Goal: Task Accomplishment & Management: Use online tool/utility

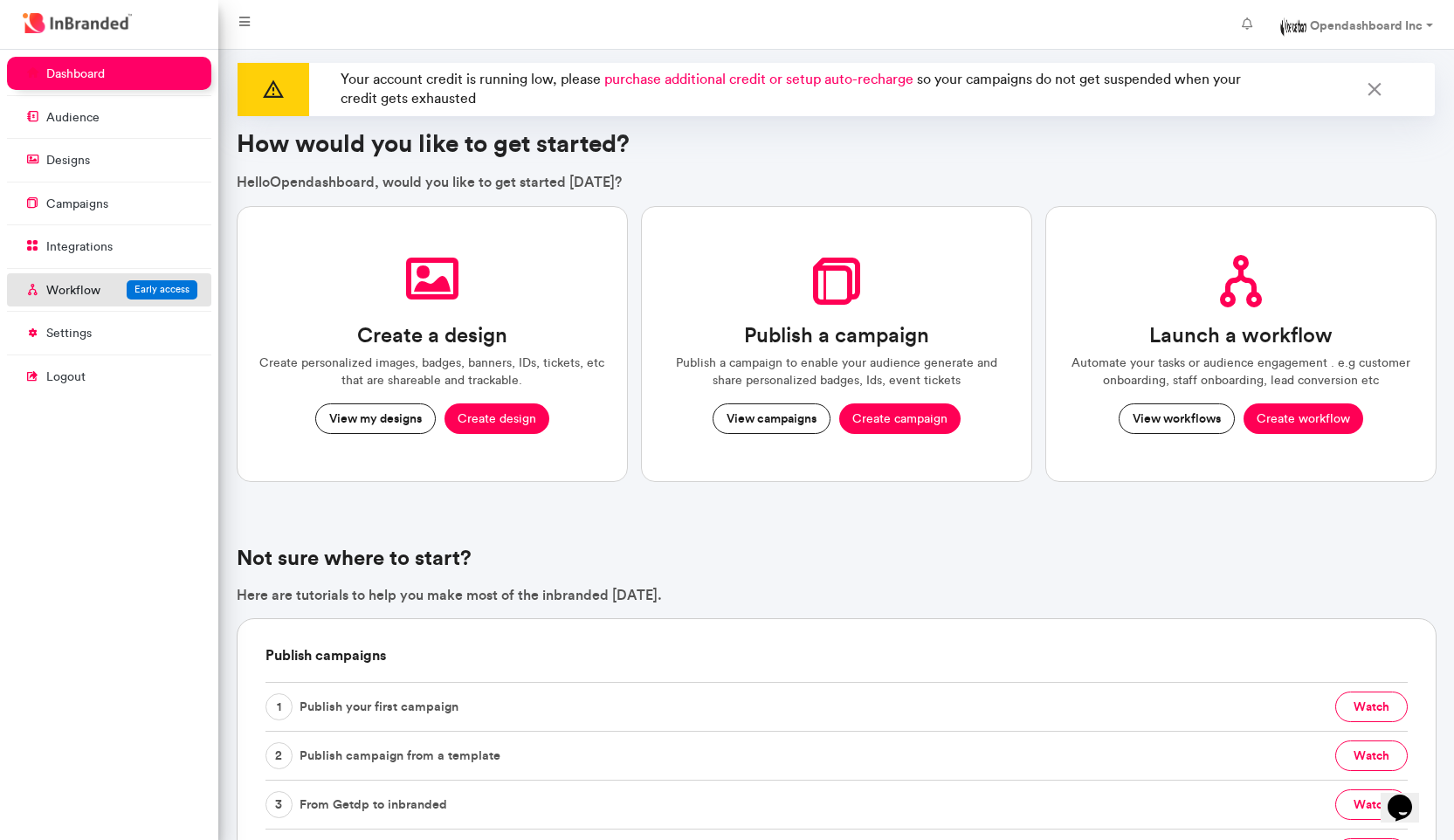
click at [56, 293] on p "Workflow" at bounding box center [73, 291] width 54 height 17
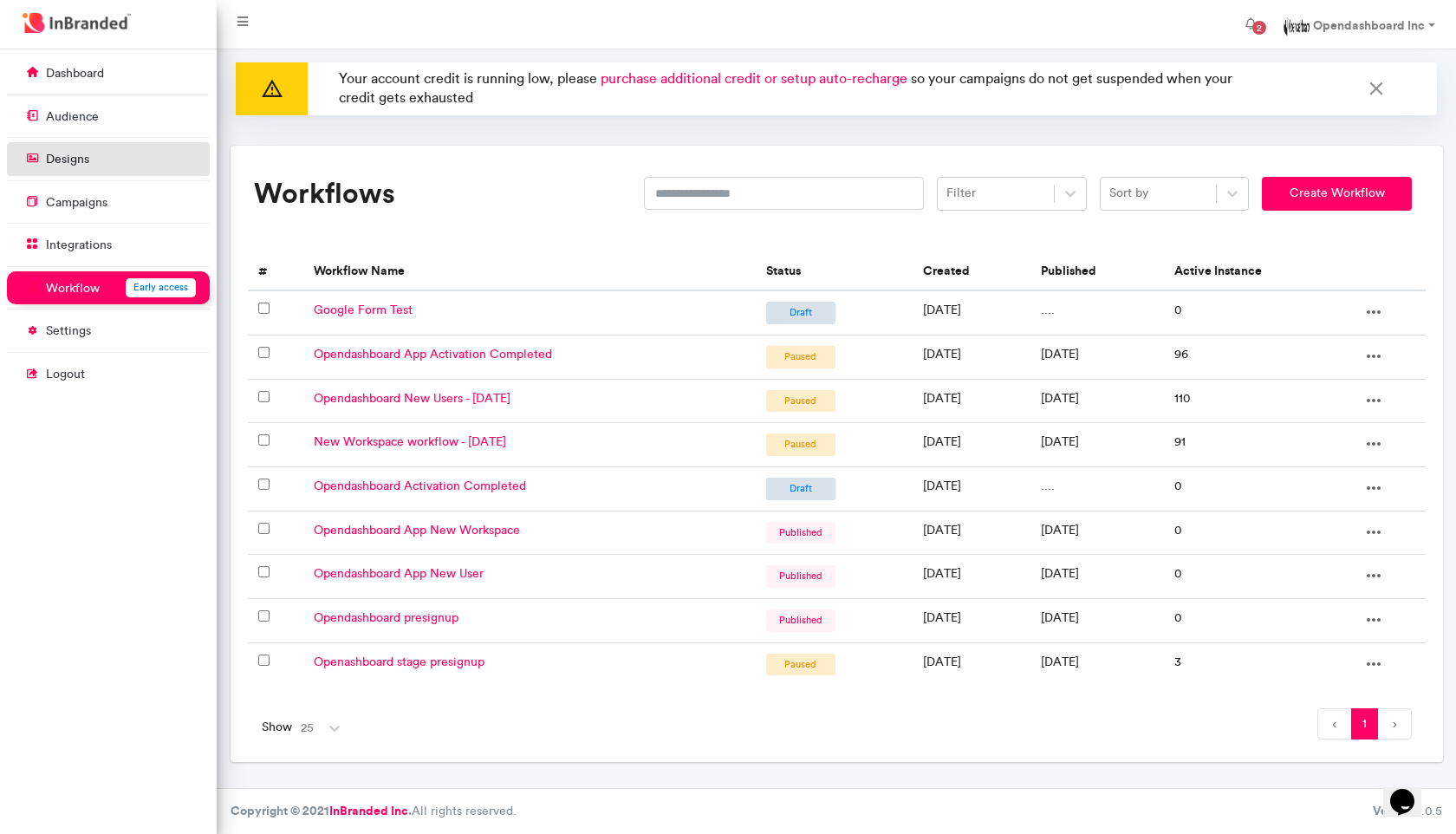
click at [116, 145] on link "designs" at bounding box center [108, 158] width 203 height 33
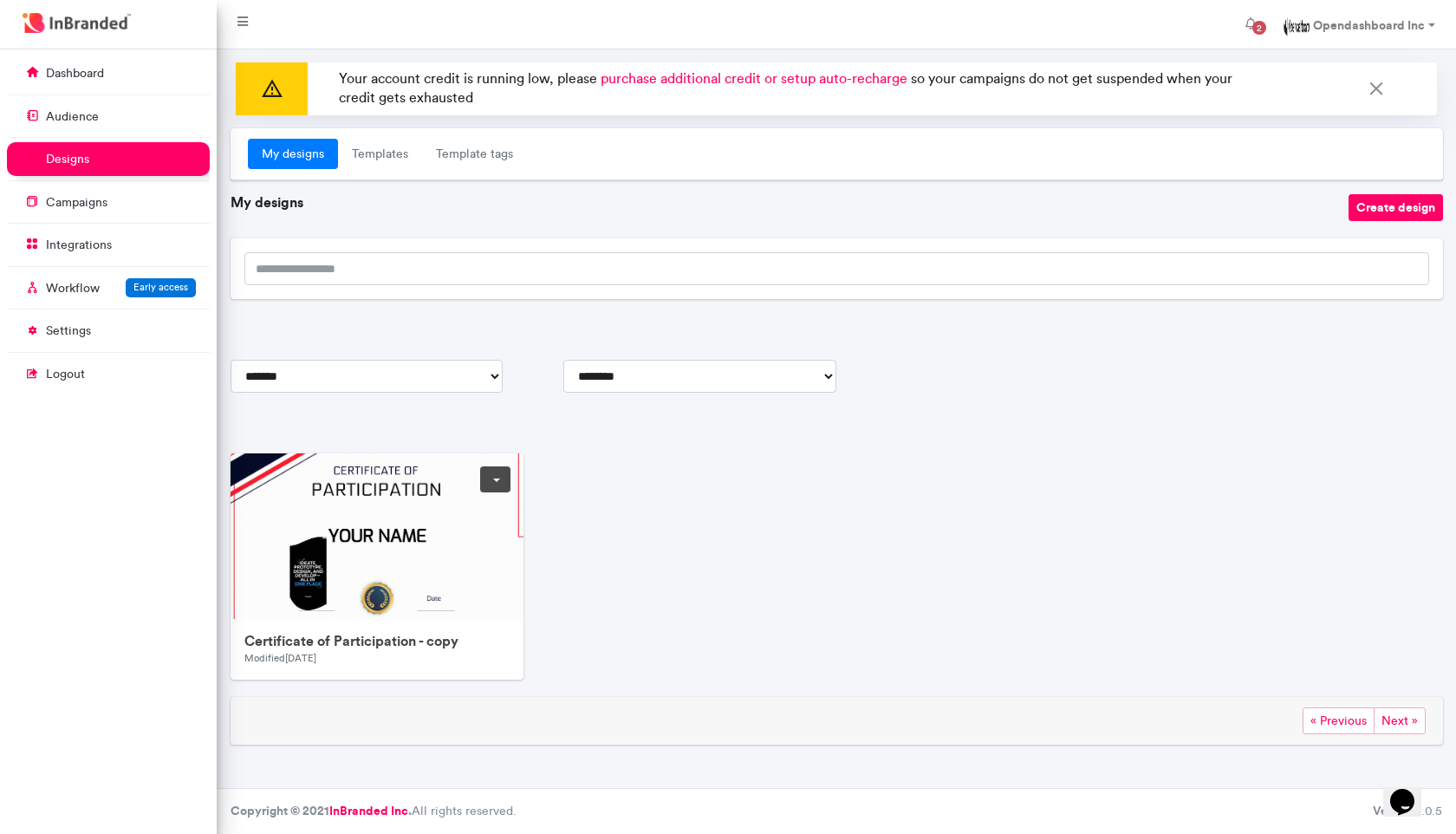
click at [355, 599] on img at bounding box center [577, 707] width 694 height 507
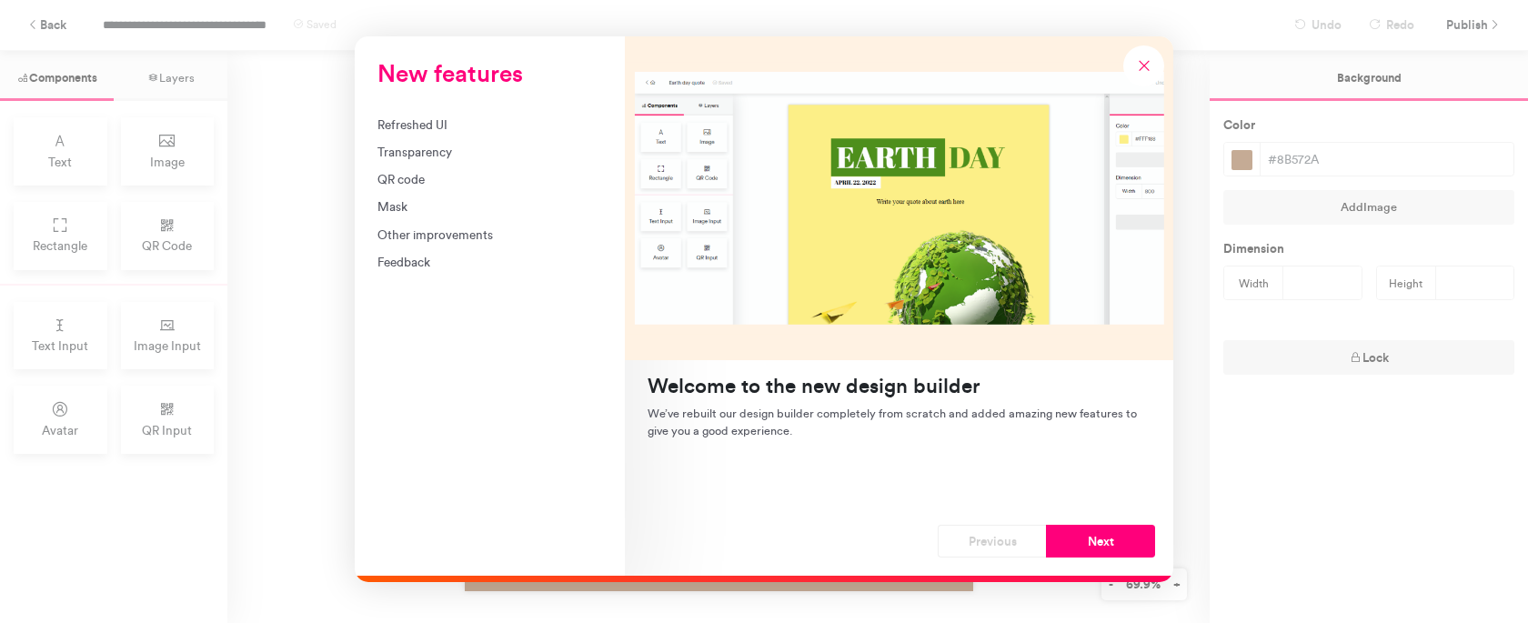
click at [413, 146] on div "Transparency" at bounding box center [489, 152] width 225 height 18
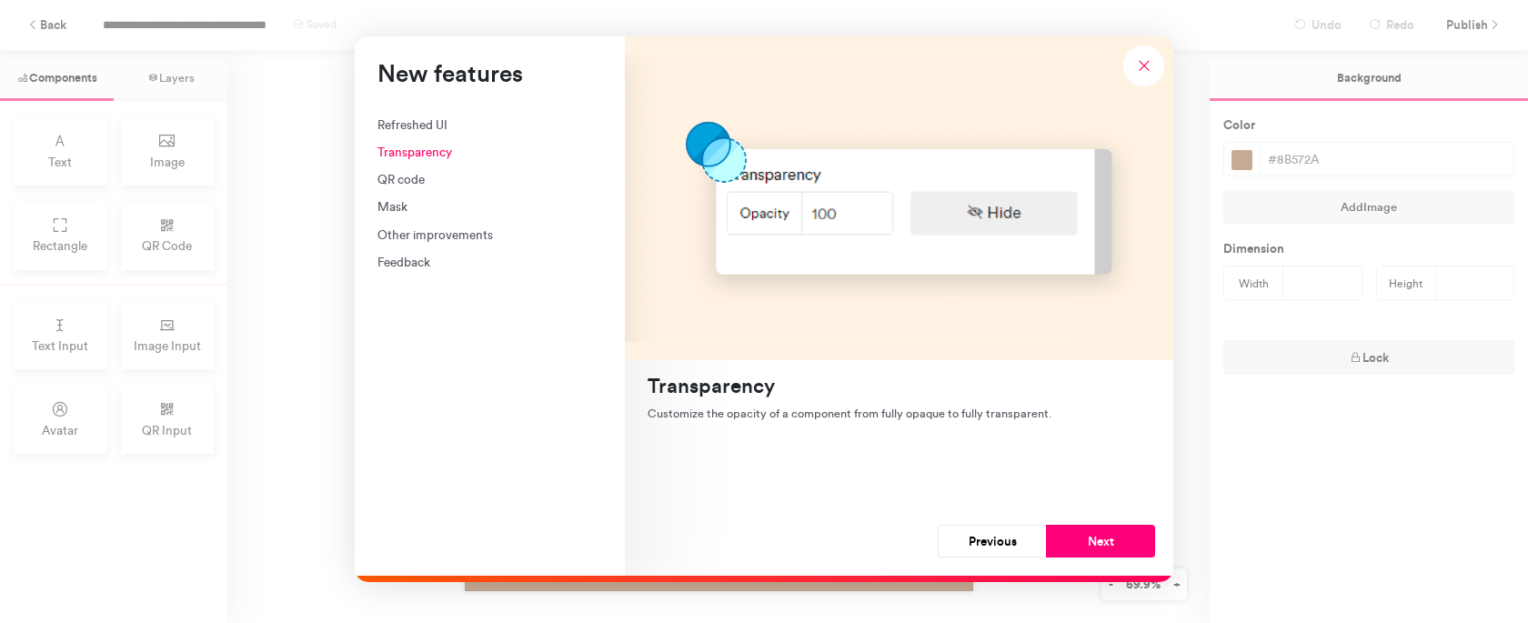
click at [423, 114] on div "New features Refreshed UI Transparency QR code Mask Other improvements Feedback" at bounding box center [490, 305] width 270 height 539
click at [423, 122] on div "Refreshed UI" at bounding box center [489, 124] width 225 height 18
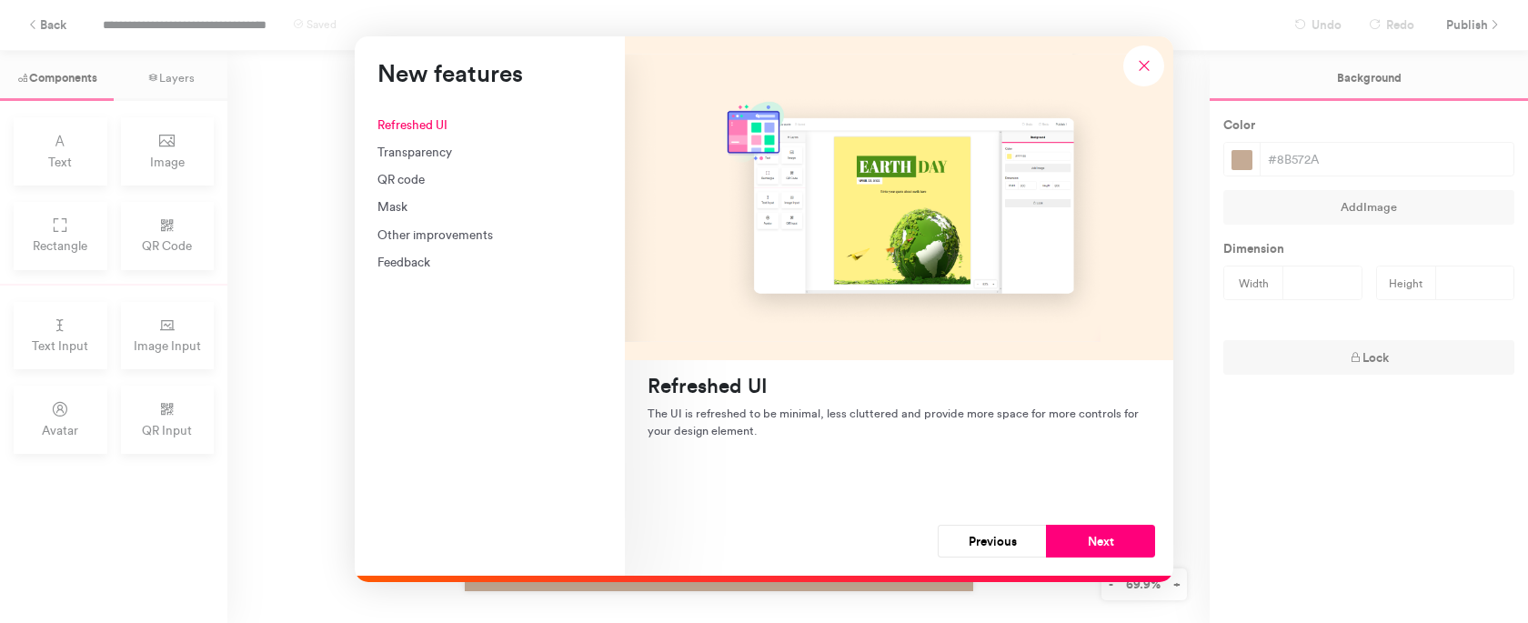
click at [426, 148] on div "Transparency" at bounding box center [489, 152] width 225 height 18
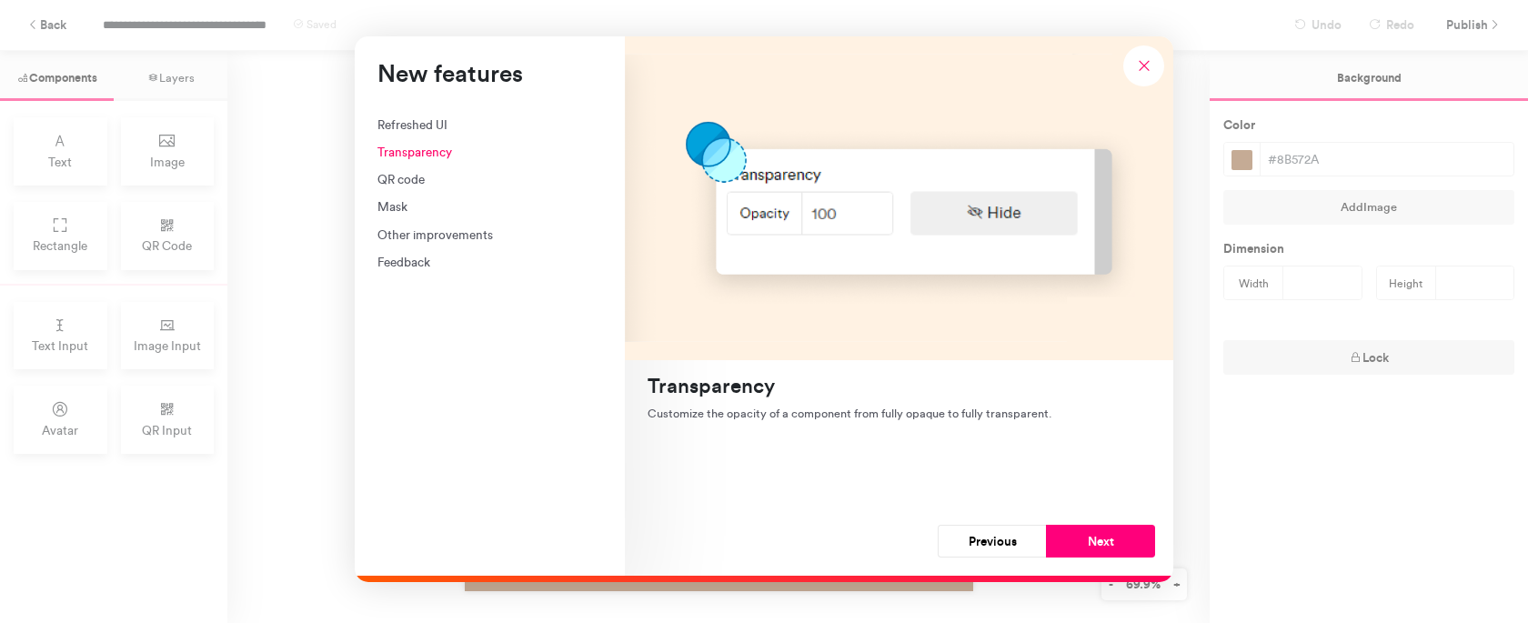
click at [409, 178] on div "QR code" at bounding box center [489, 179] width 225 height 18
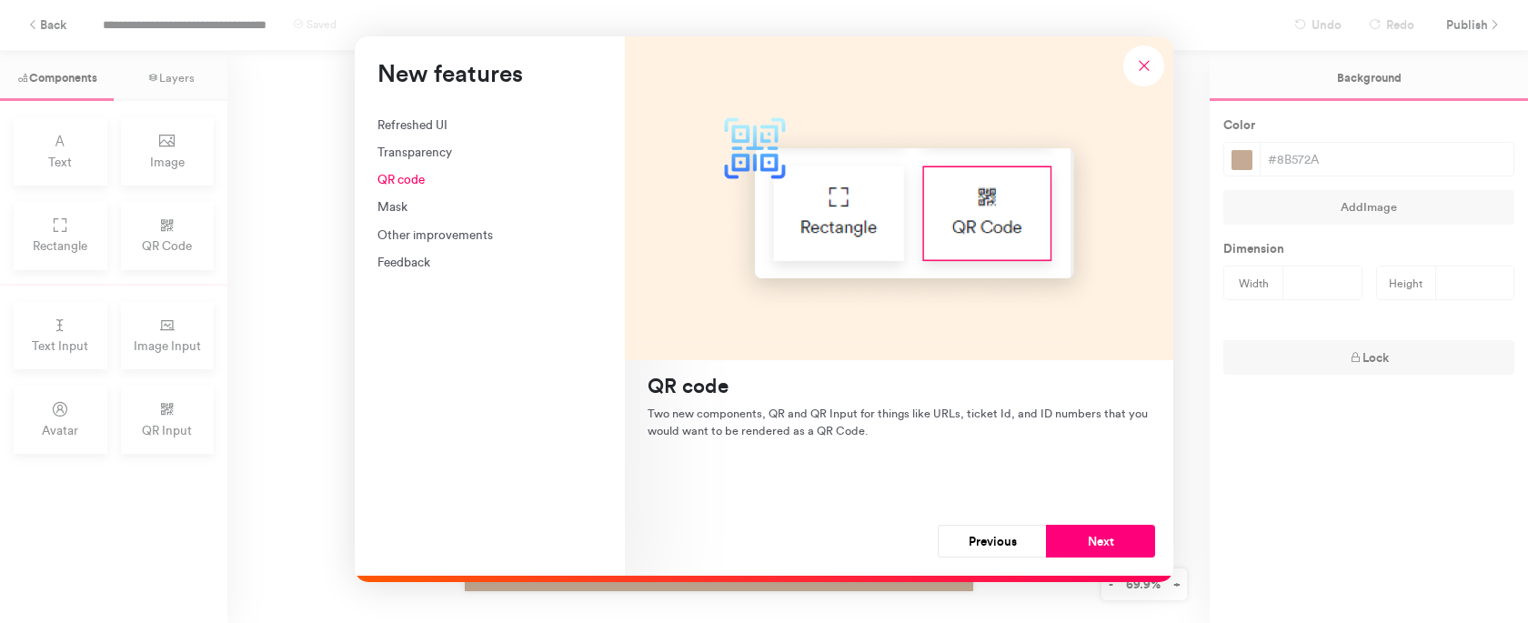
click at [409, 203] on div "Mask" at bounding box center [489, 206] width 225 height 18
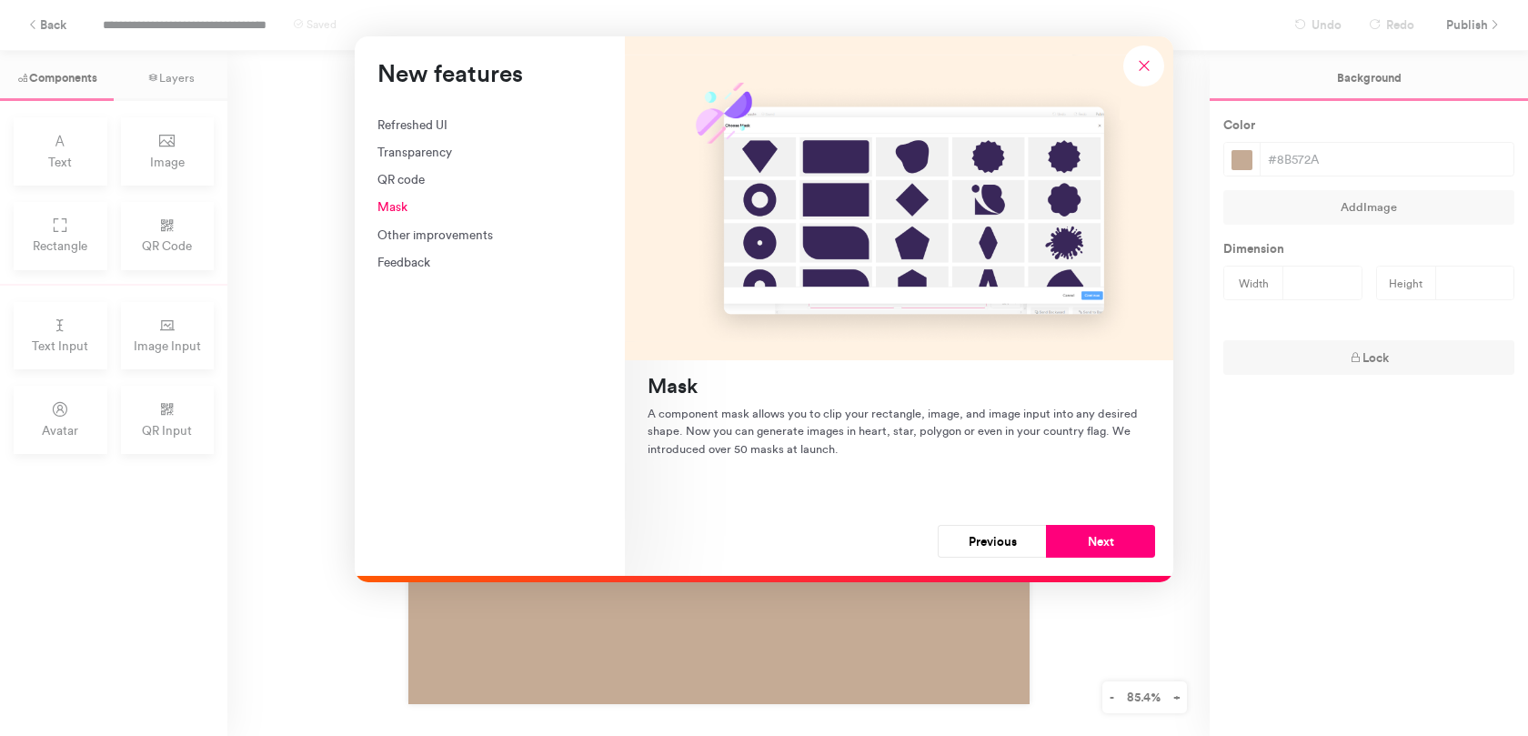
click at [454, 229] on div "Other improvements" at bounding box center [489, 235] width 225 height 18
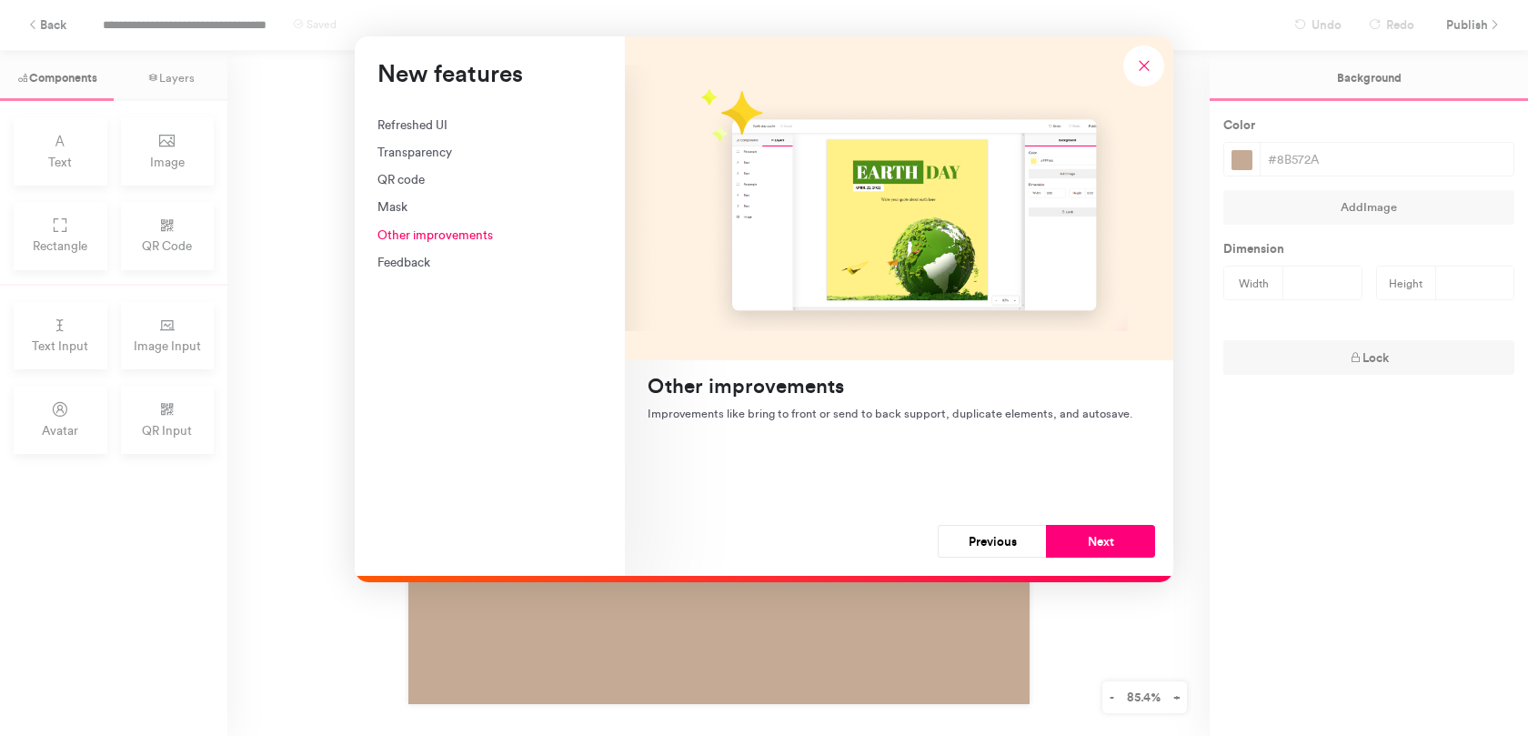
click at [416, 263] on div "Feedback" at bounding box center [489, 262] width 225 height 18
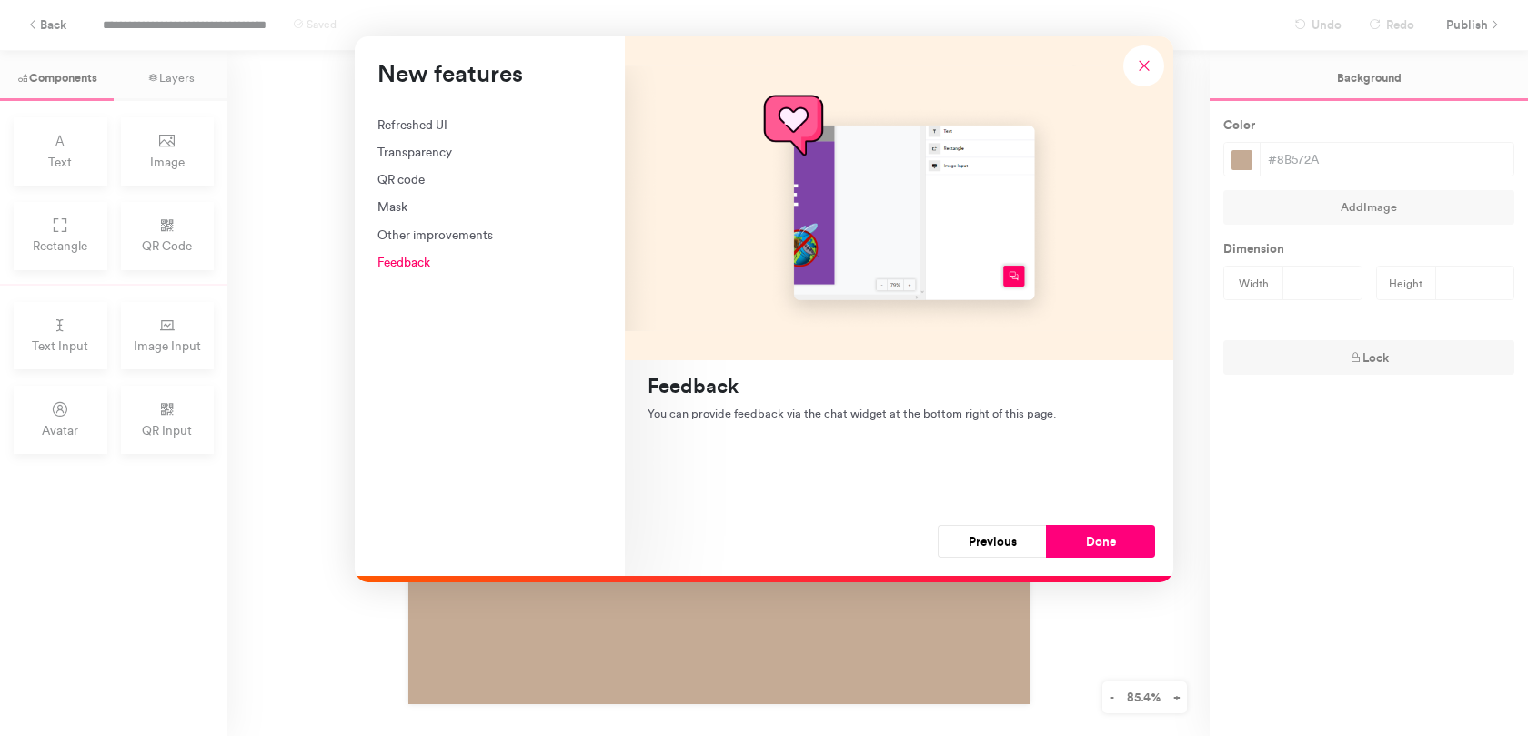
click at [420, 239] on div "Other improvements" at bounding box center [489, 235] width 225 height 18
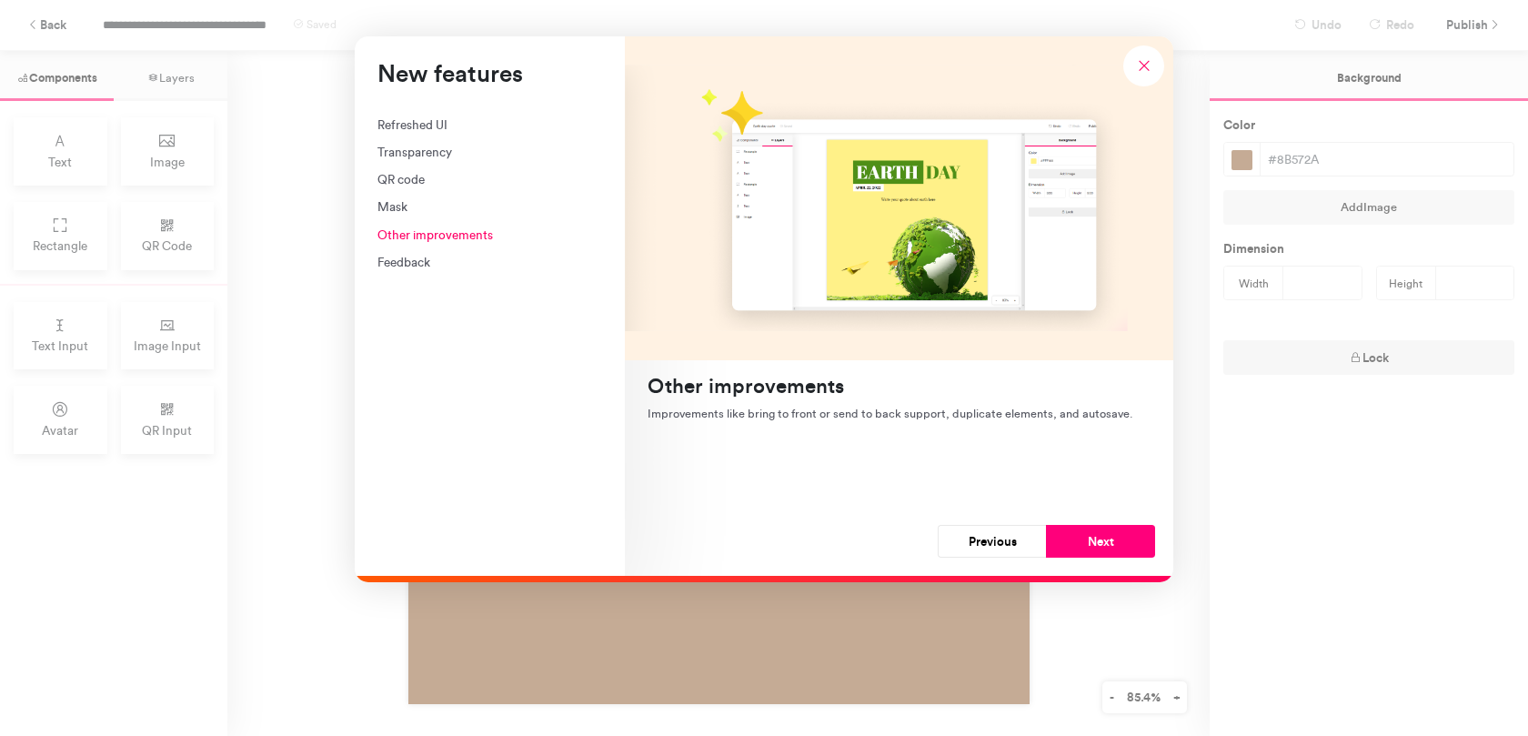
click at [407, 216] on div "Refreshed UI Transparency QR code Mask Other improvements Feedback" at bounding box center [489, 193] width 225 height 156
click at [399, 208] on div "Mask" at bounding box center [489, 206] width 225 height 18
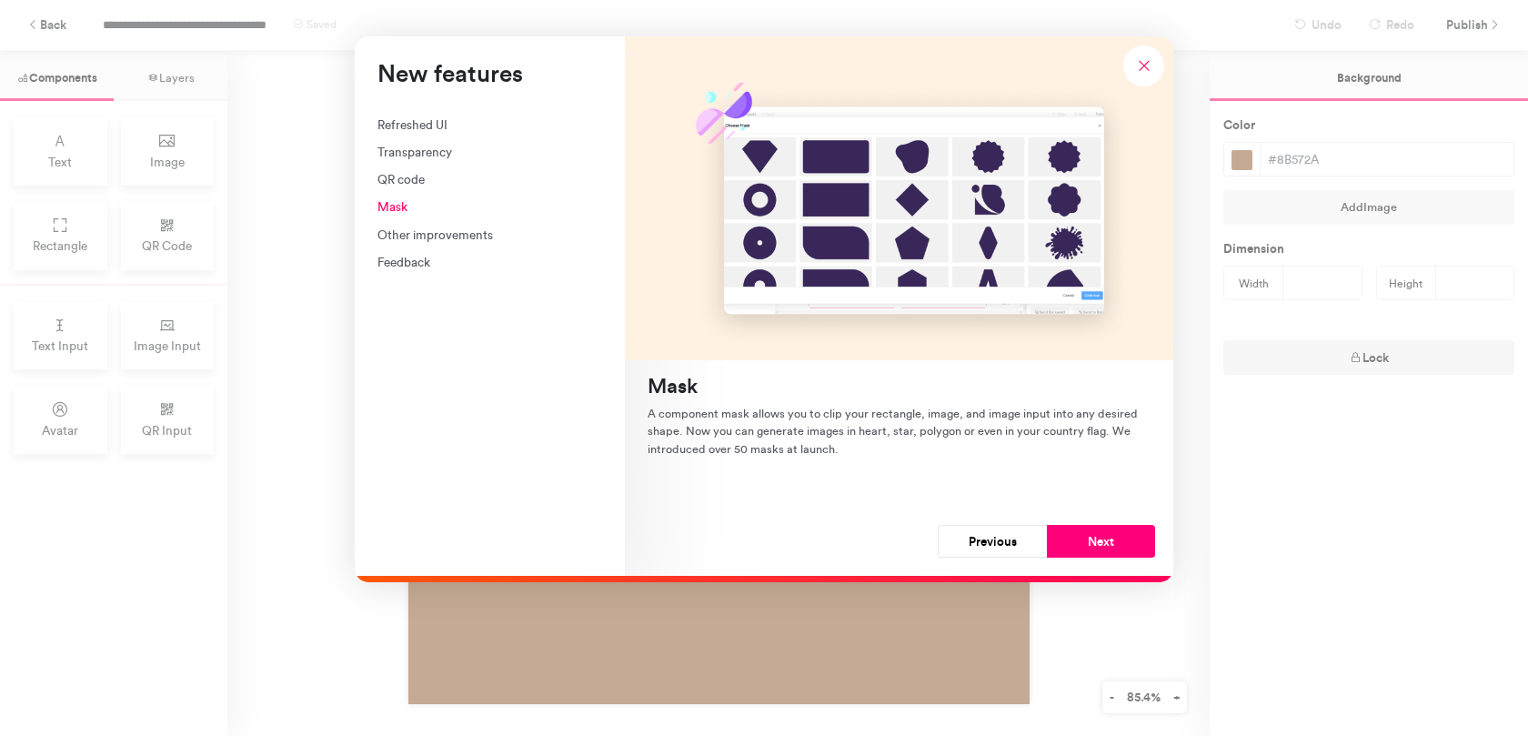
click at [993, 540] on button "Previous" at bounding box center [992, 541] width 109 height 33
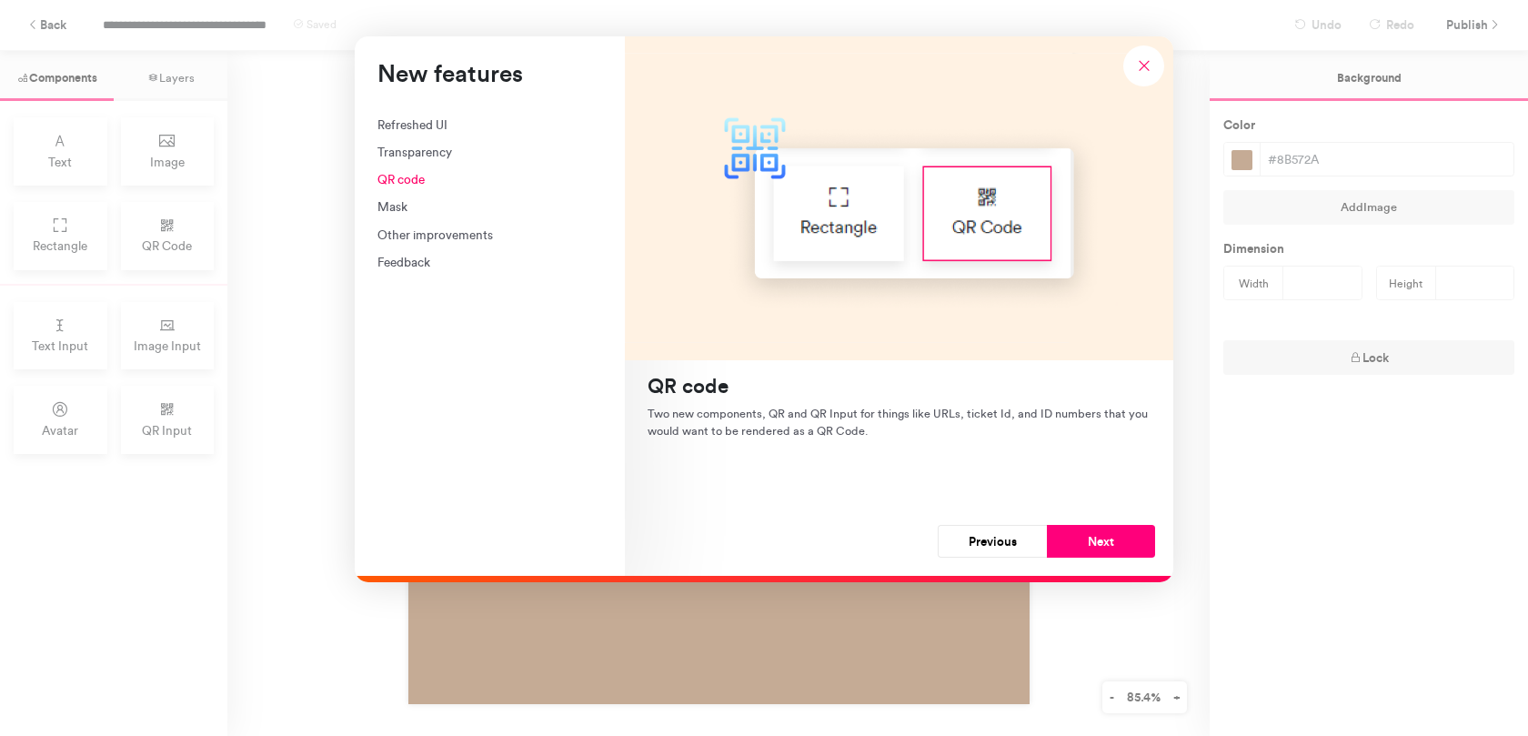
click at [993, 540] on button "Previous" at bounding box center [992, 541] width 109 height 33
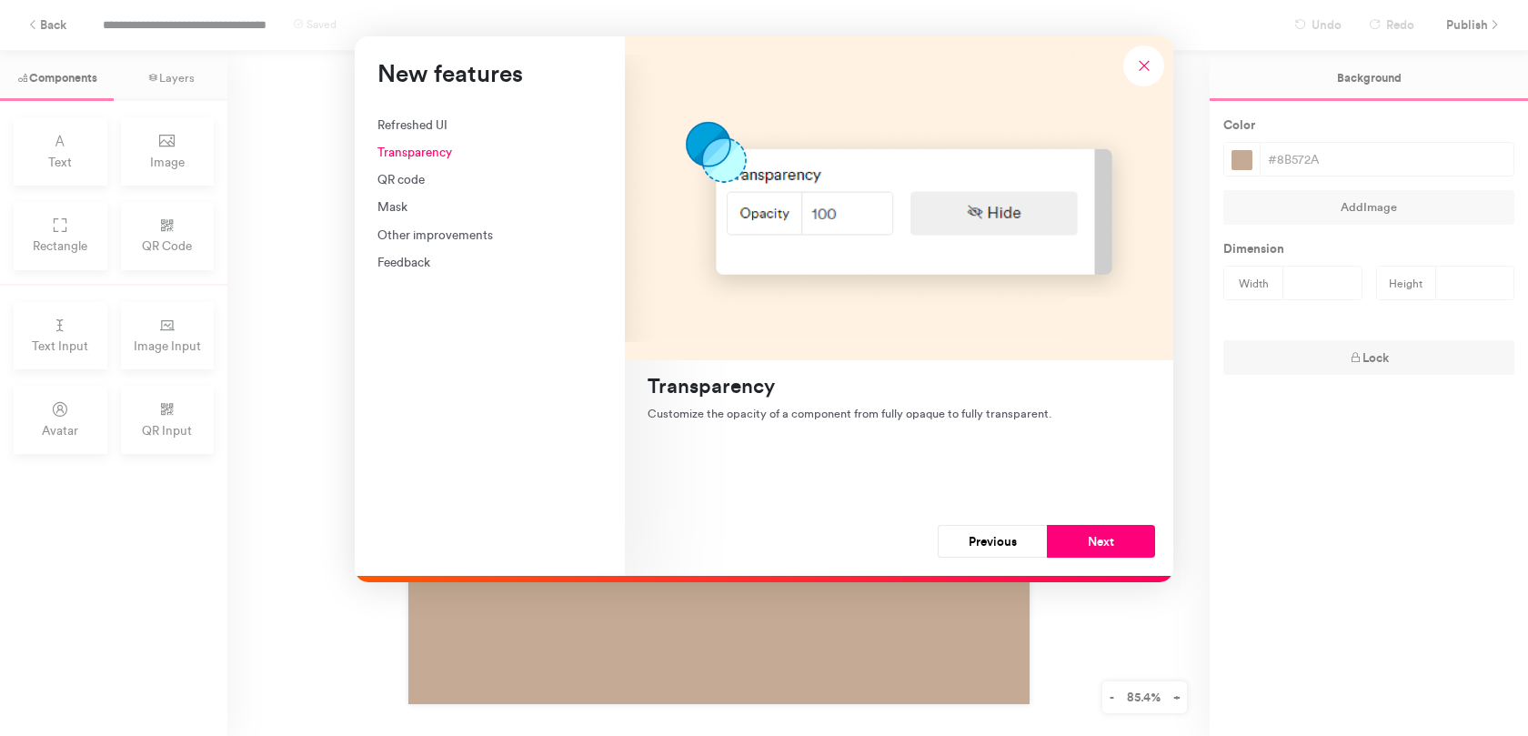
click at [993, 540] on button "Previous" at bounding box center [992, 541] width 109 height 33
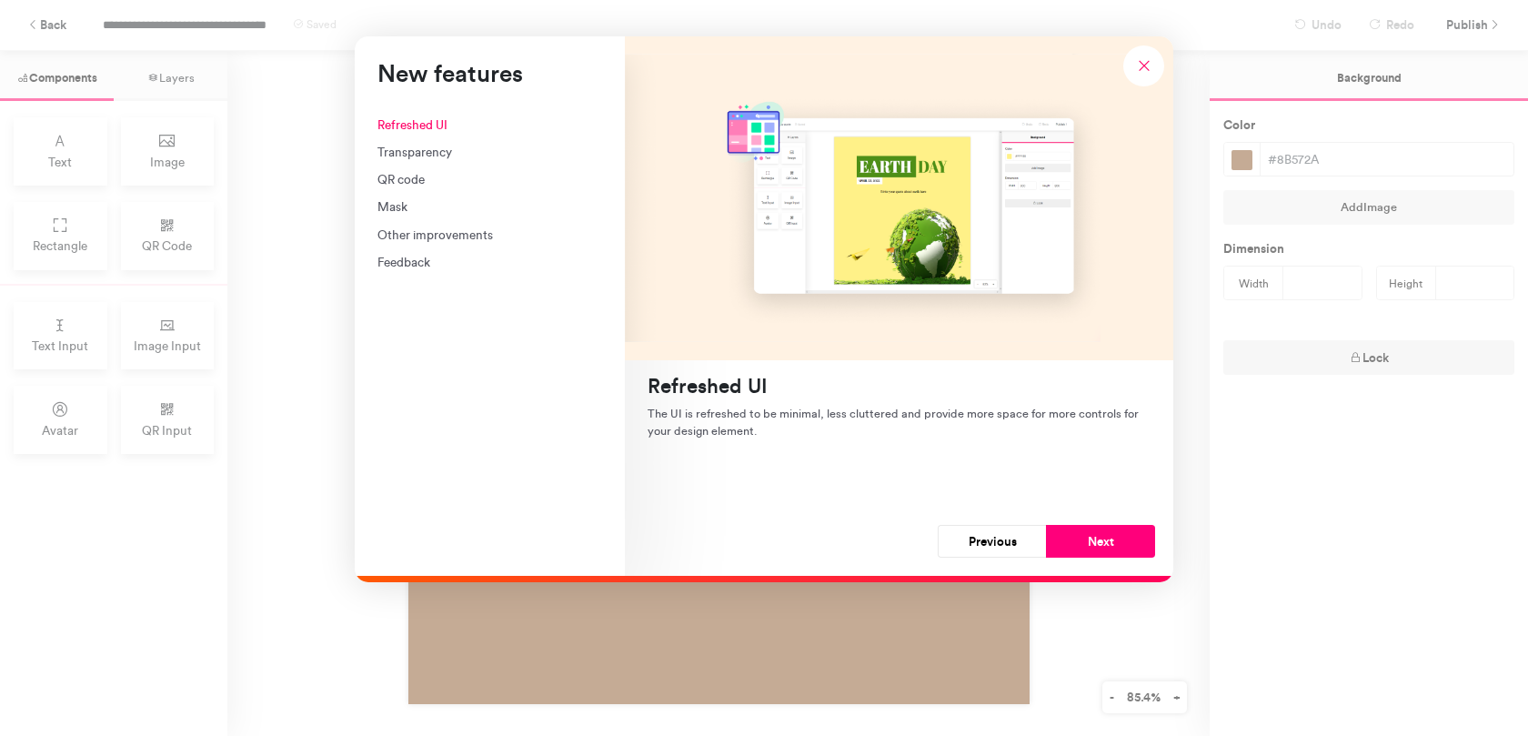
click at [537, 150] on div "Transparency" at bounding box center [489, 152] width 225 height 18
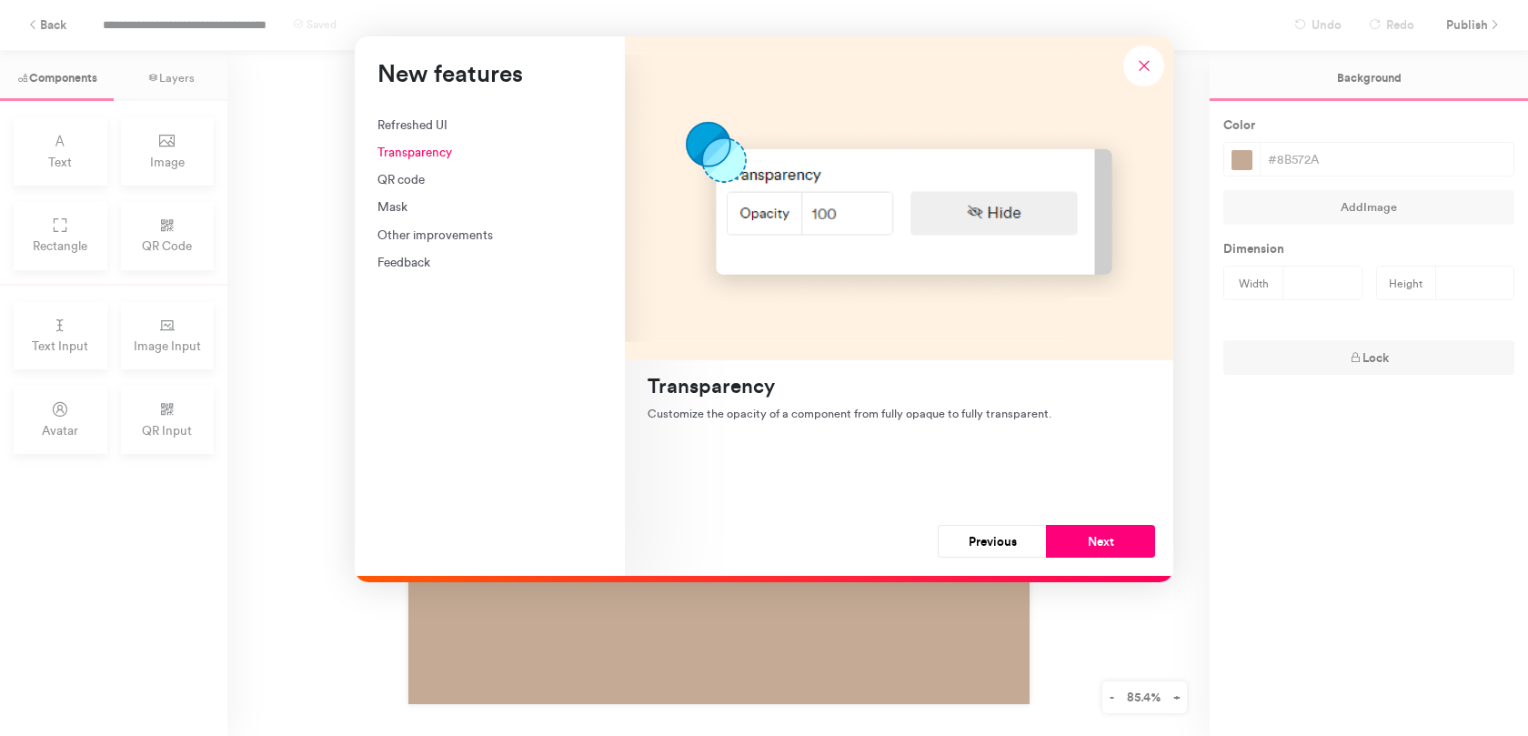
click at [440, 185] on div "QR code" at bounding box center [489, 179] width 225 height 18
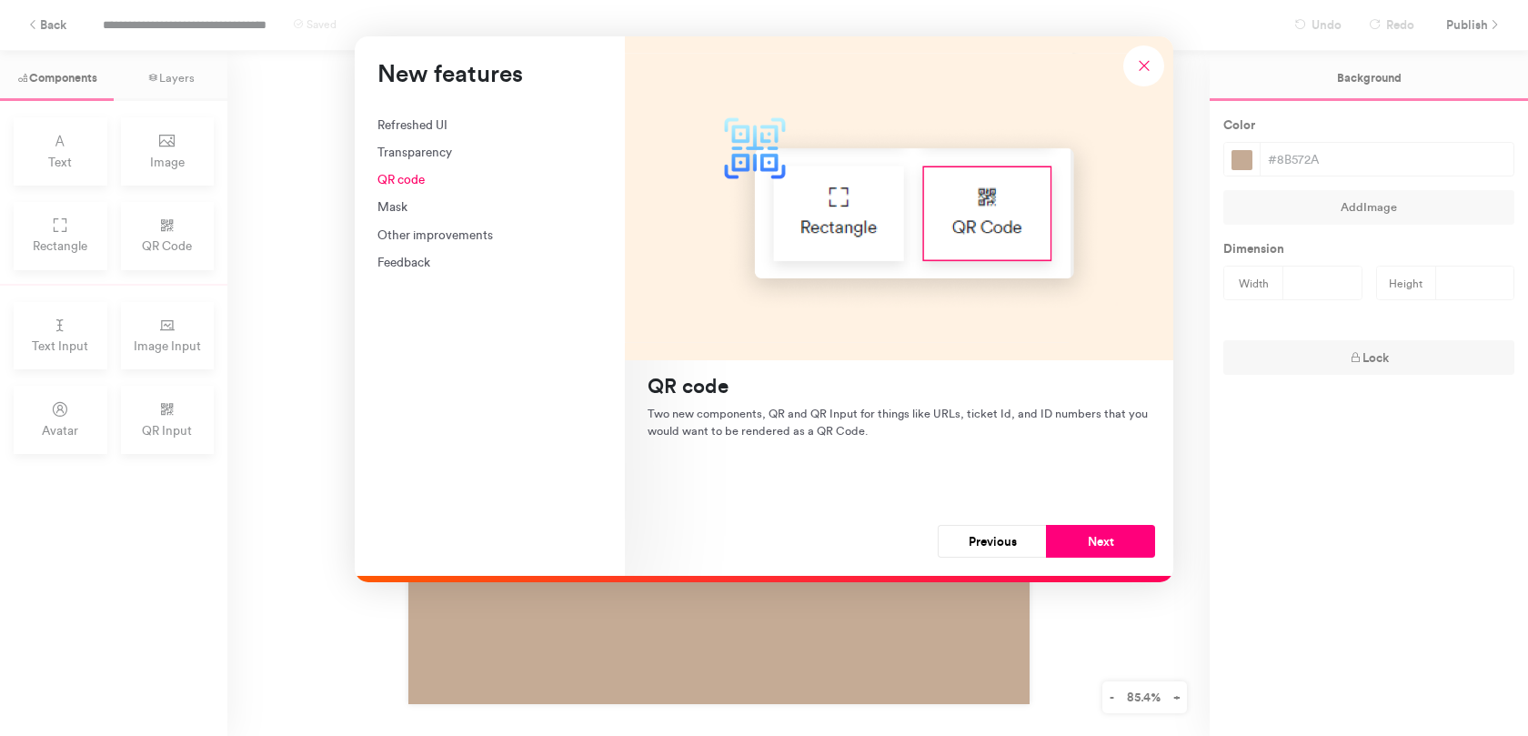
click at [418, 213] on div "Mask" at bounding box center [489, 206] width 225 height 18
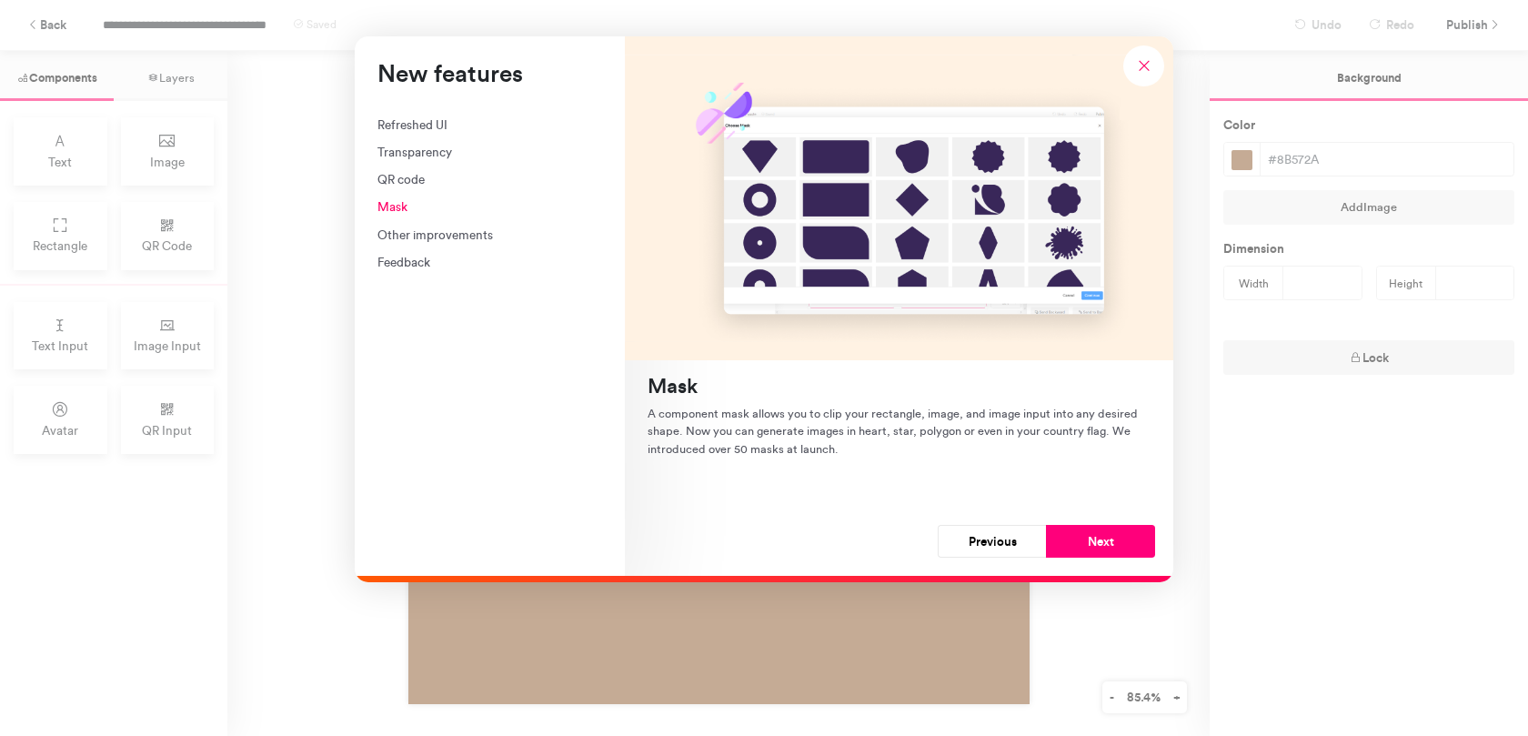
click at [433, 226] on div "Other improvements" at bounding box center [489, 235] width 225 height 18
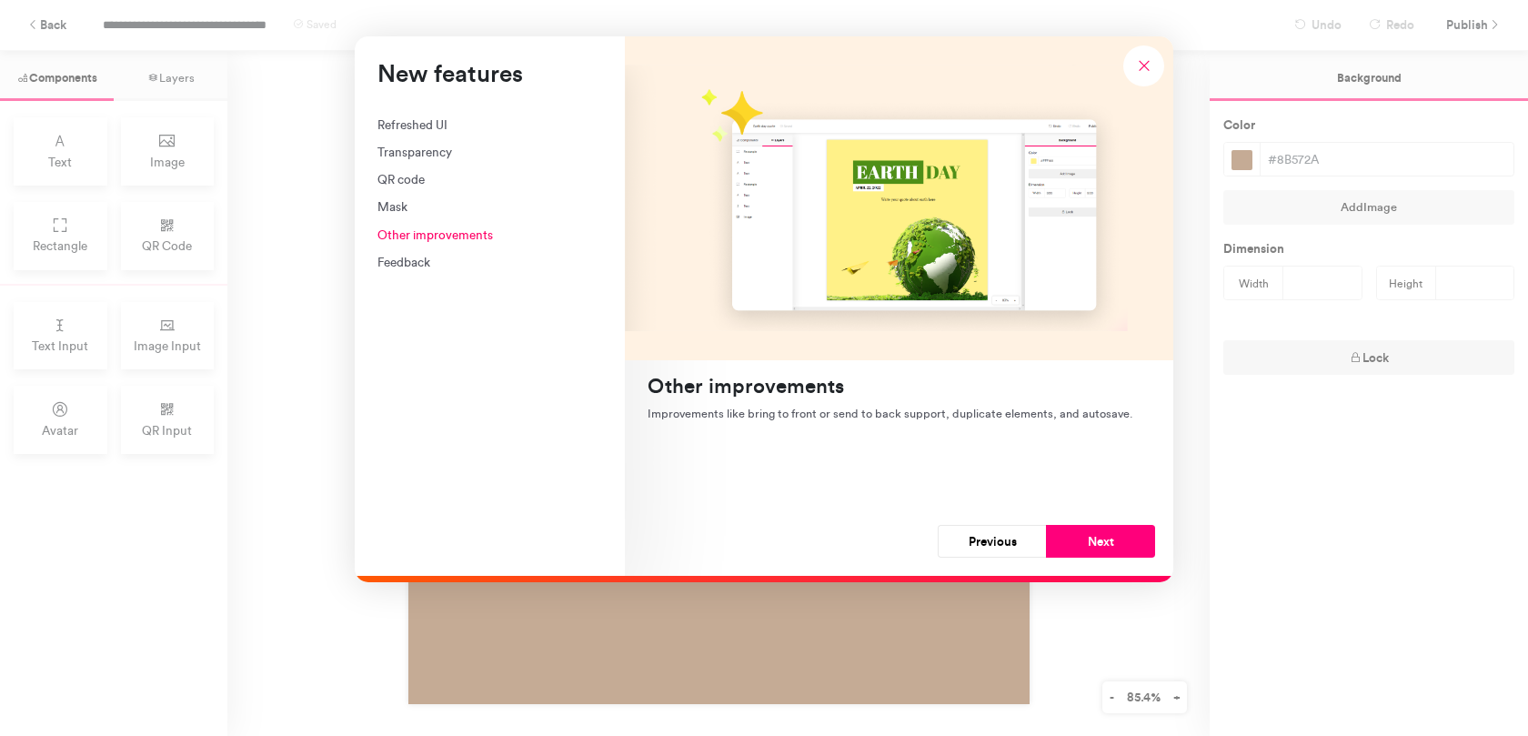
click at [416, 255] on div "Feedback" at bounding box center [489, 262] width 225 height 18
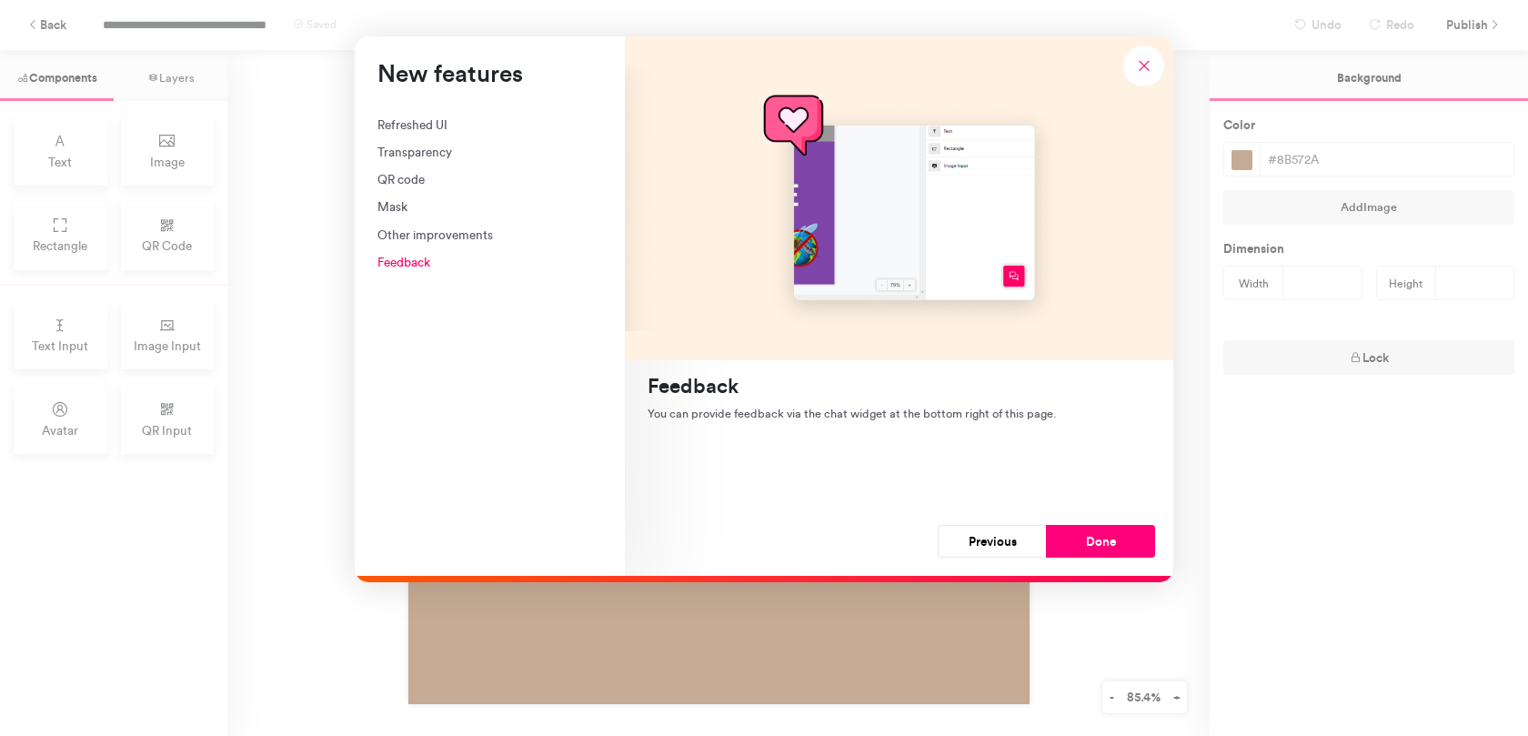
click at [413, 237] on div "Other improvements" at bounding box center [489, 235] width 225 height 18
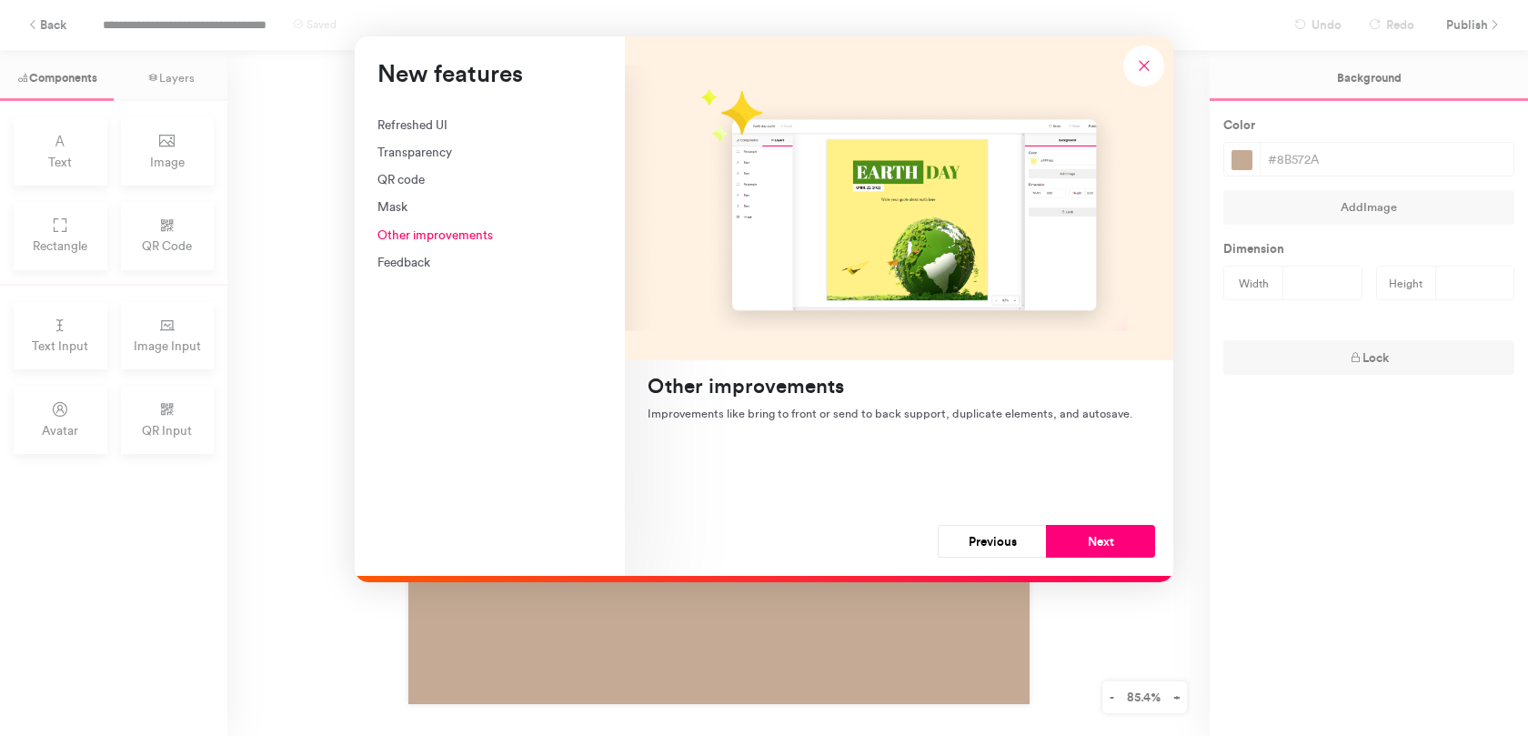
click at [398, 208] on div "Mask" at bounding box center [489, 206] width 225 height 18
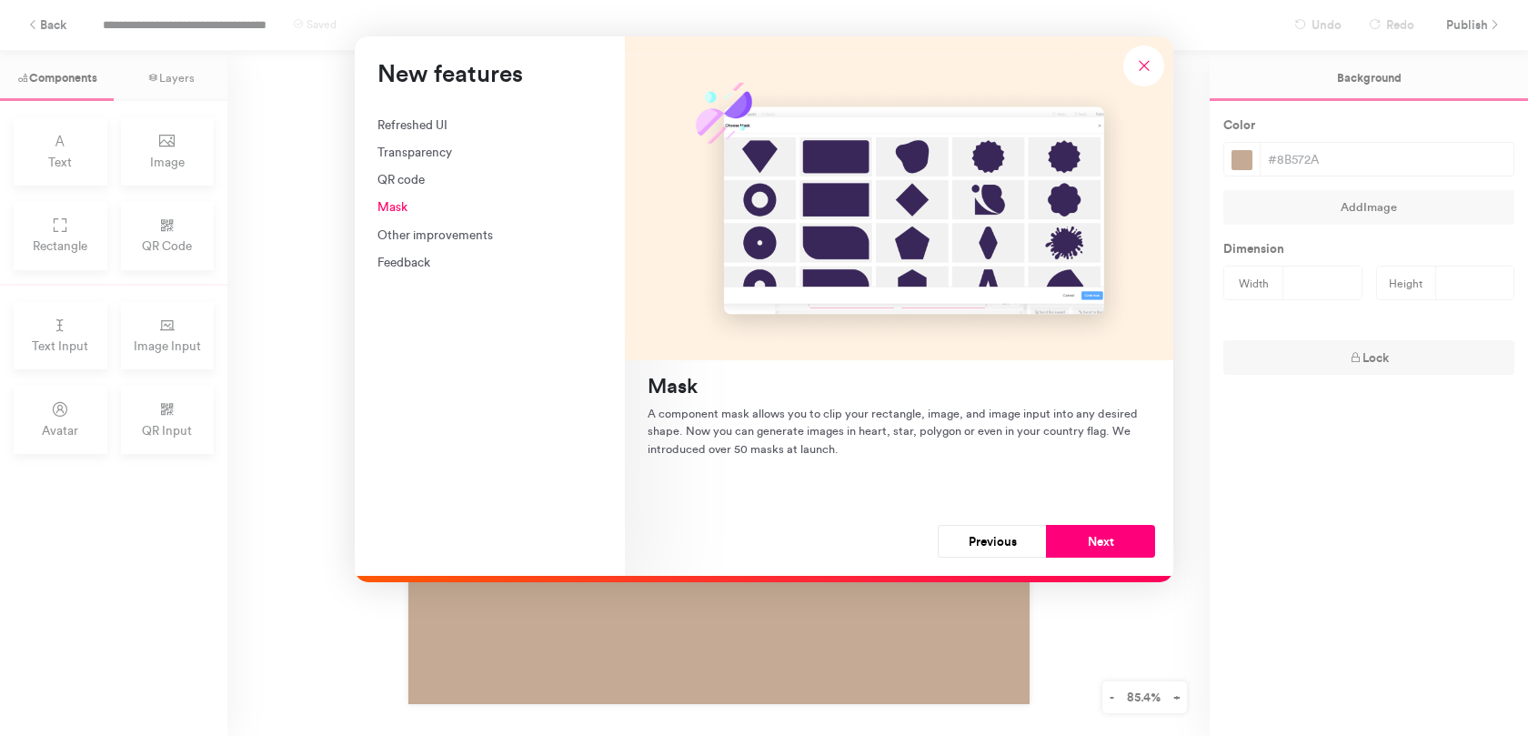
click at [411, 276] on div "New features Refreshed UI Transparency QR code Mask Other improvements Feedback" at bounding box center [490, 305] width 270 height 539
click at [415, 263] on div "Feedback" at bounding box center [489, 262] width 225 height 18
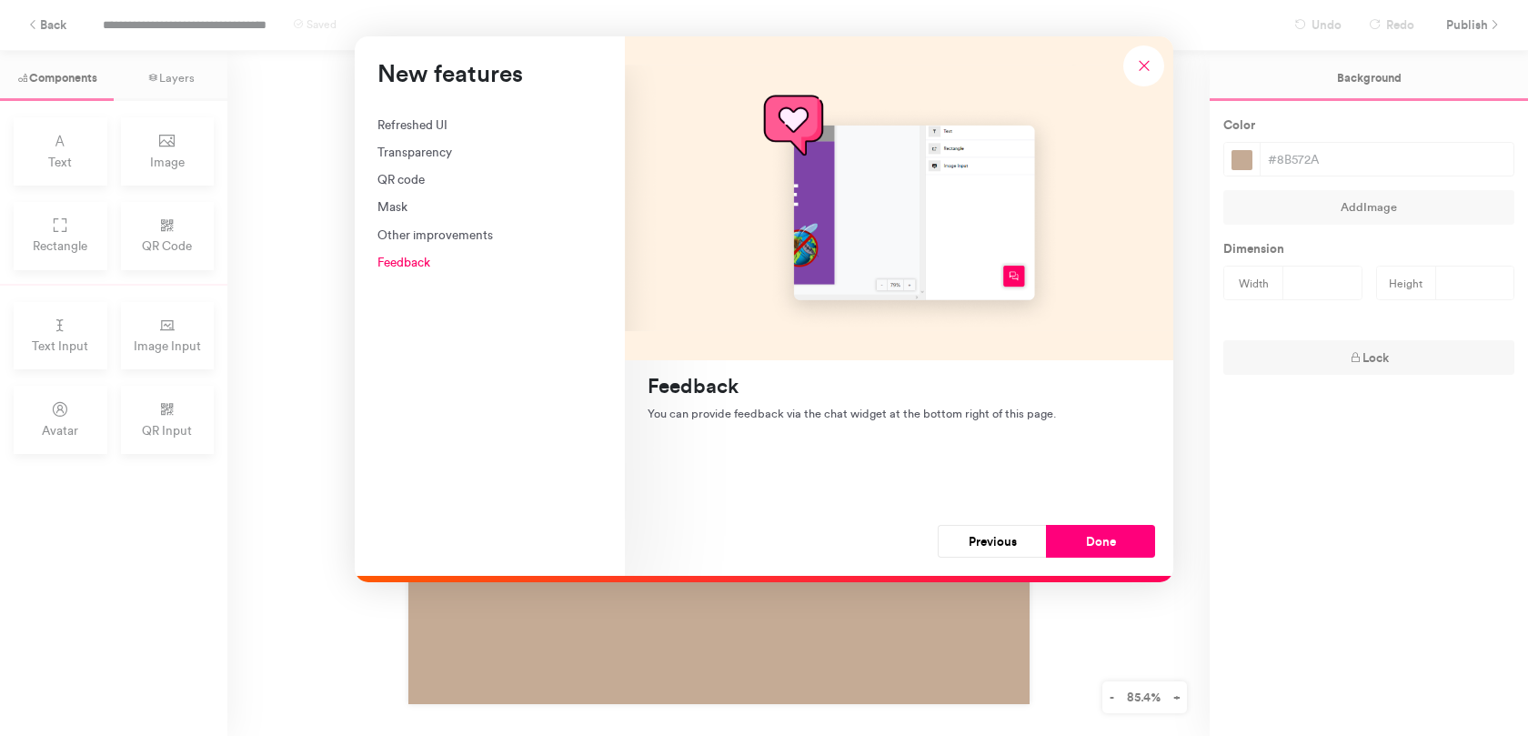
click at [420, 229] on div "Other improvements" at bounding box center [489, 235] width 225 height 18
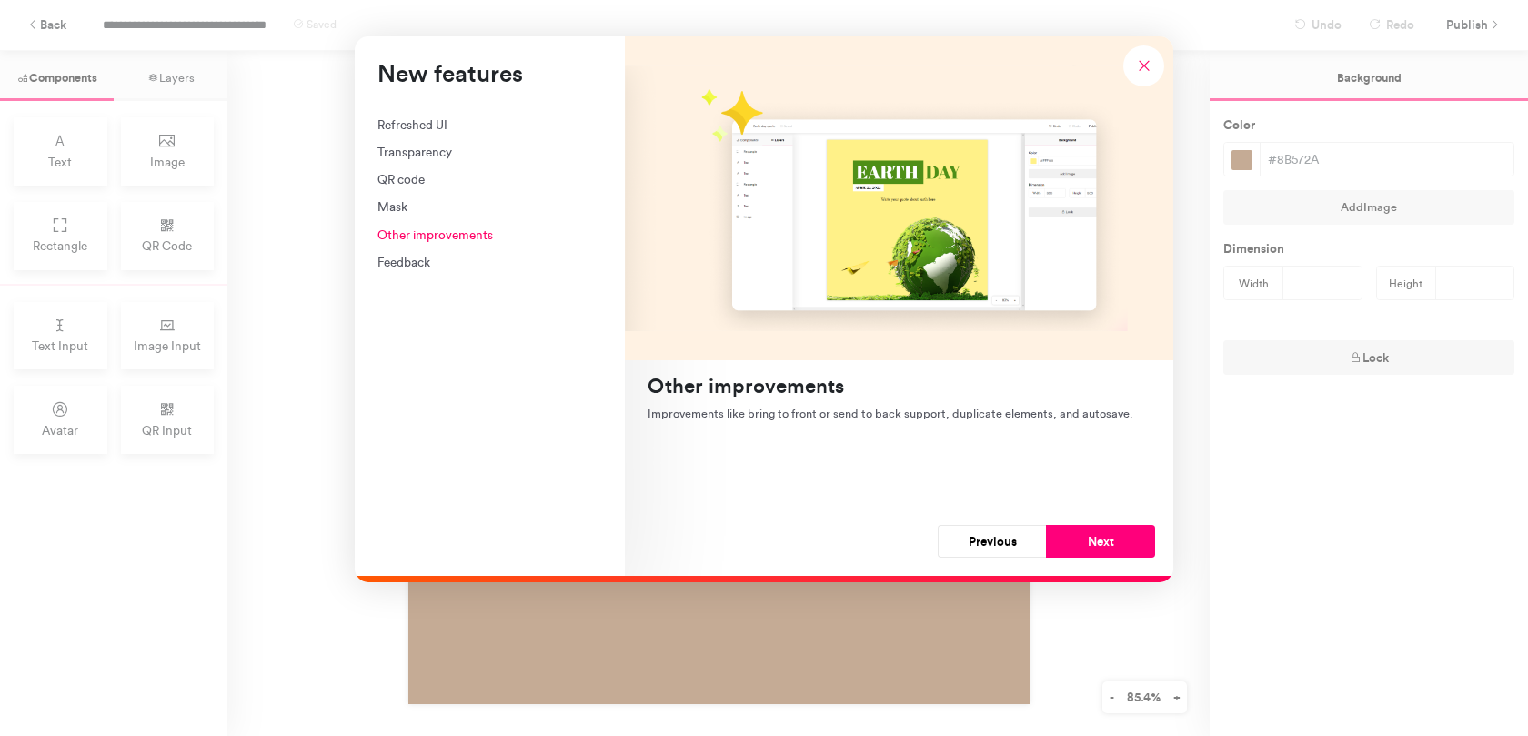
click at [399, 216] on div "Mask" at bounding box center [489, 206] width 225 height 18
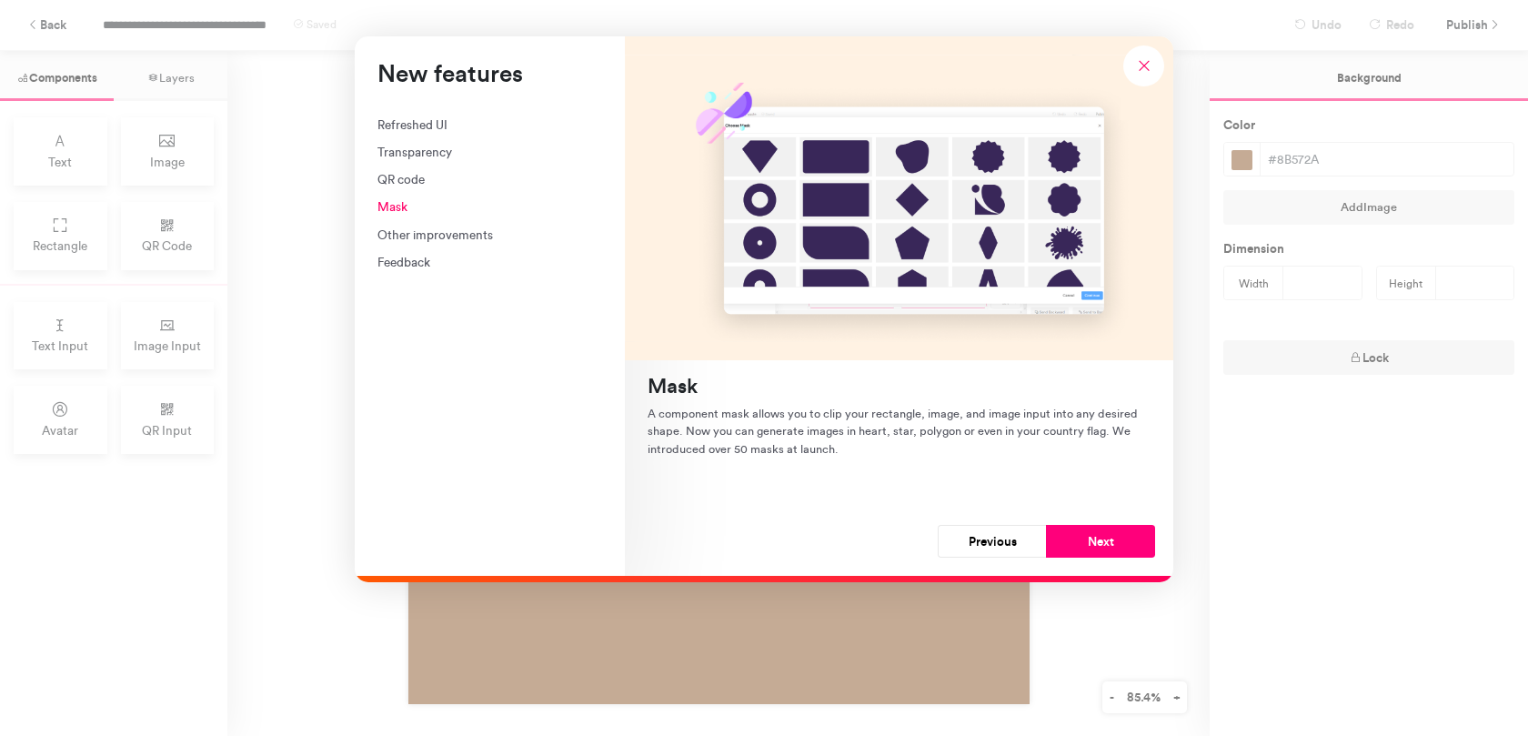
click at [409, 194] on div "Refreshed UI Transparency QR code Mask Other improvements Feedback" at bounding box center [489, 193] width 225 height 156
click at [408, 184] on div "QR code" at bounding box center [489, 179] width 225 height 18
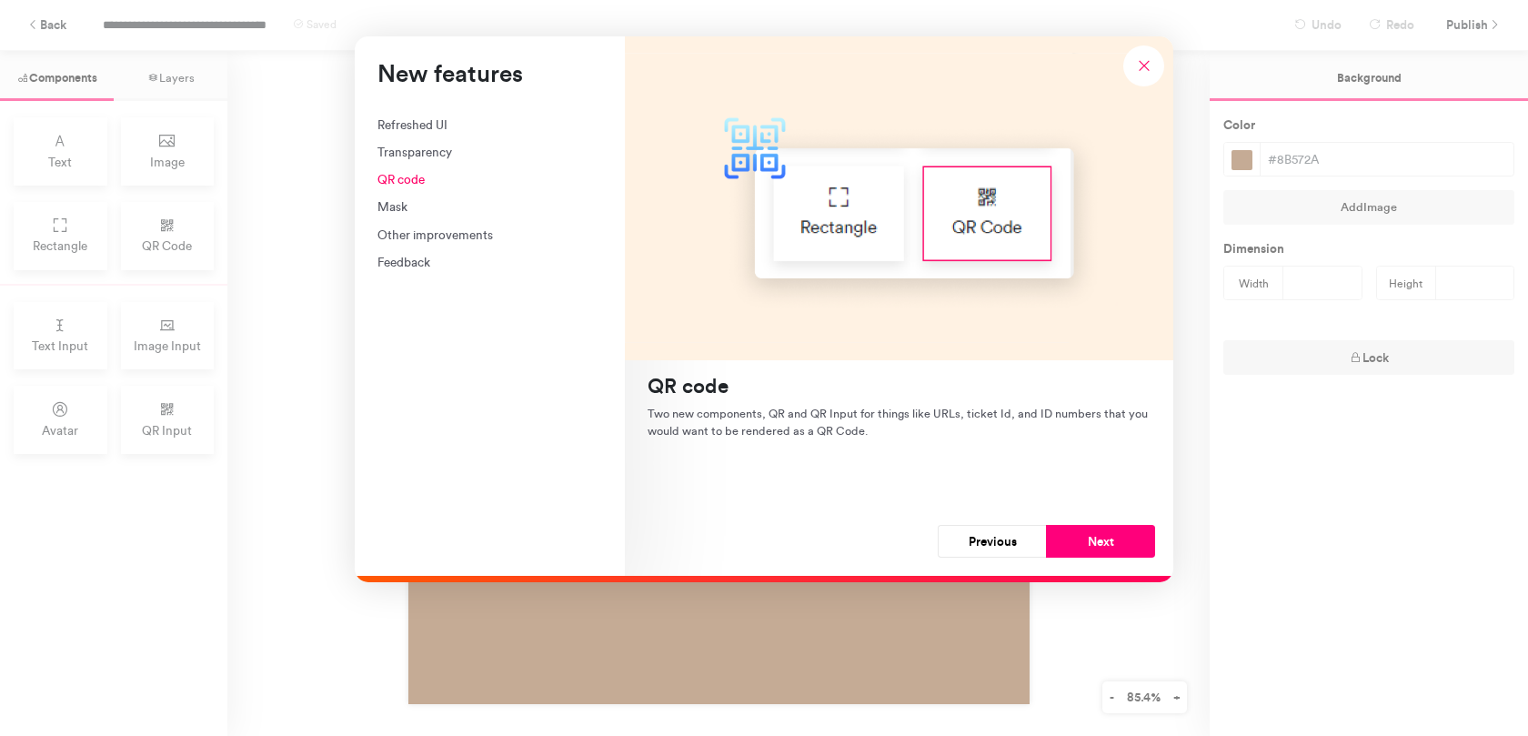
click at [417, 148] on div "Transparency" at bounding box center [489, 152] width 225 height 18
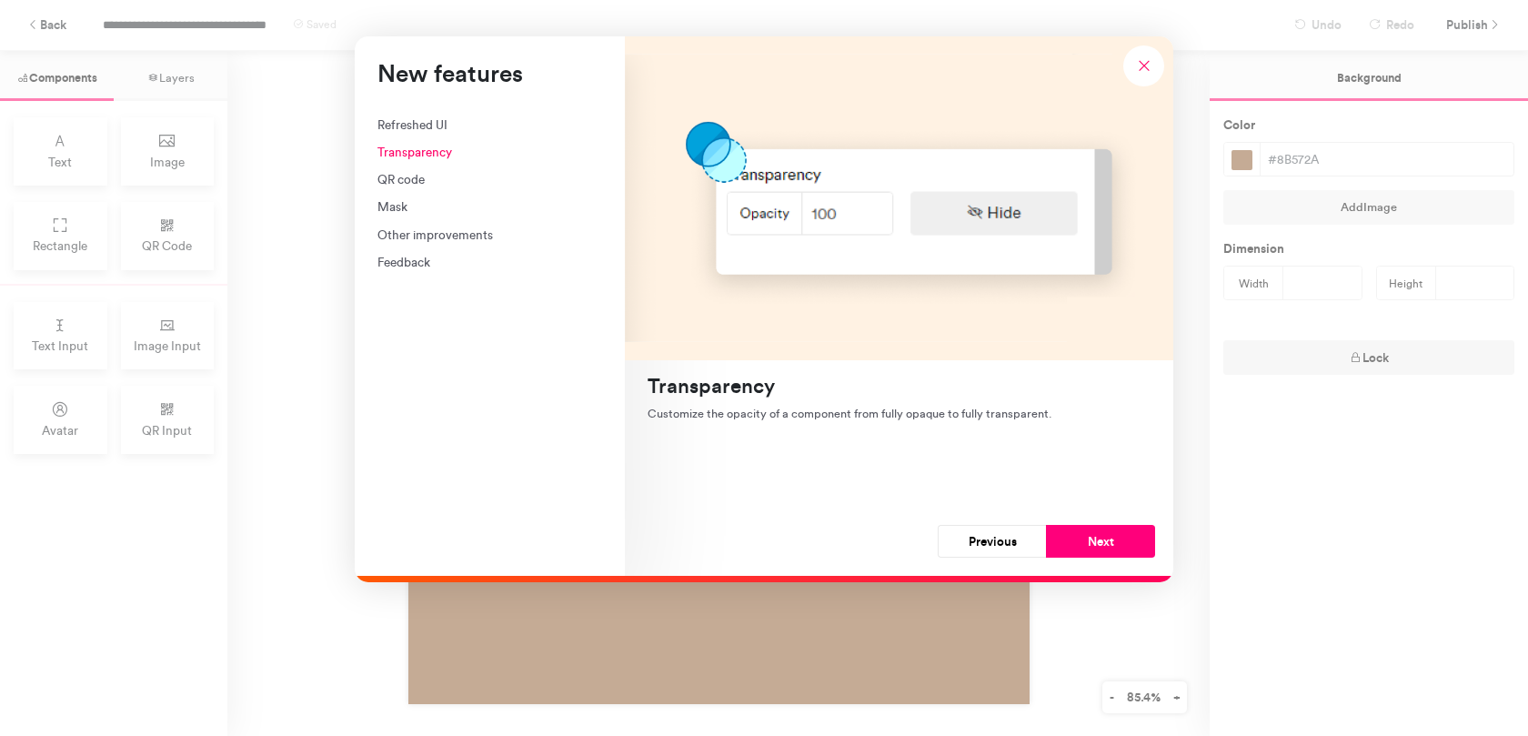
click at [422, 119] on div "Refreshed UI" at bounding box center [489, 124] width 225 height 18
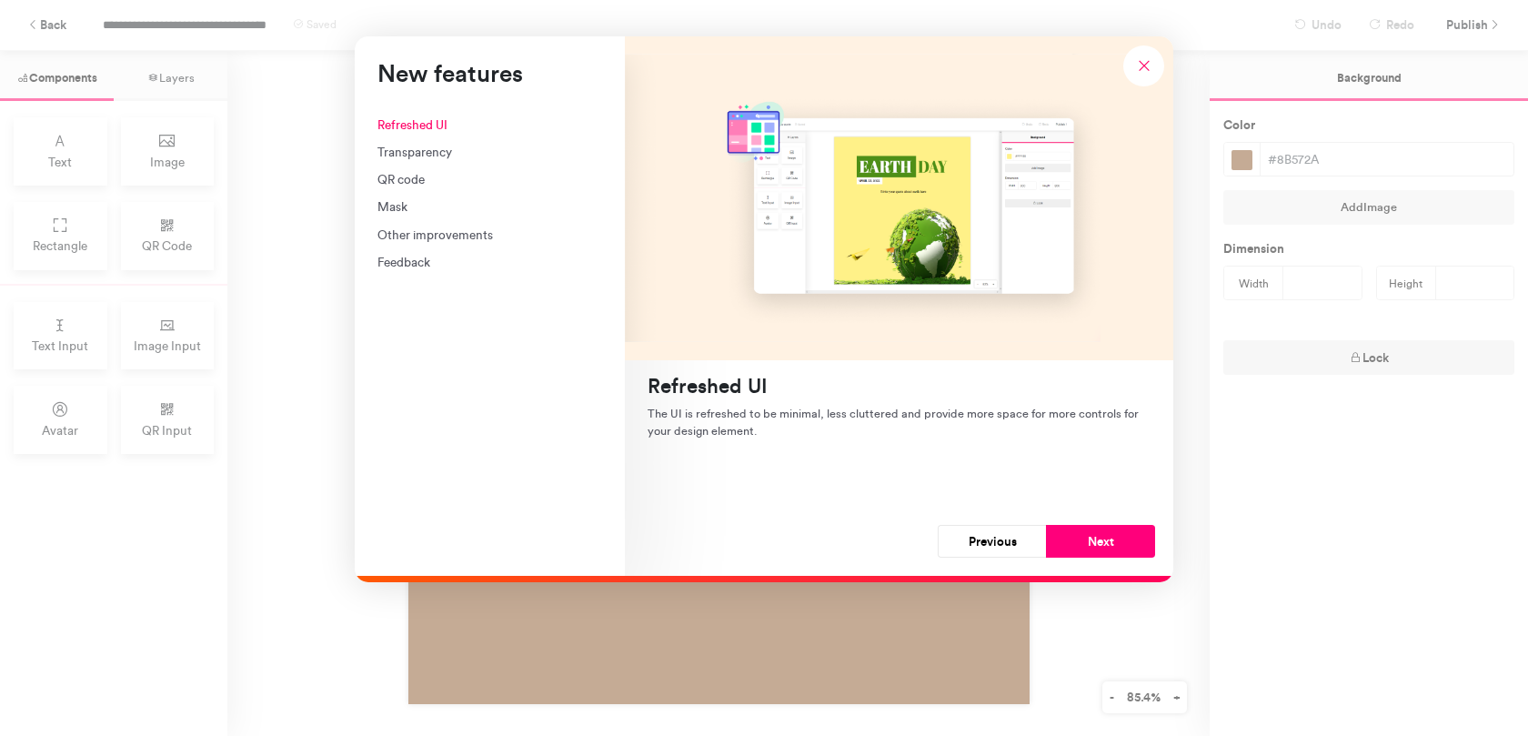
click at [422, 153] on div "Transparency" at bounding box center [489, 152] width 225 height 18
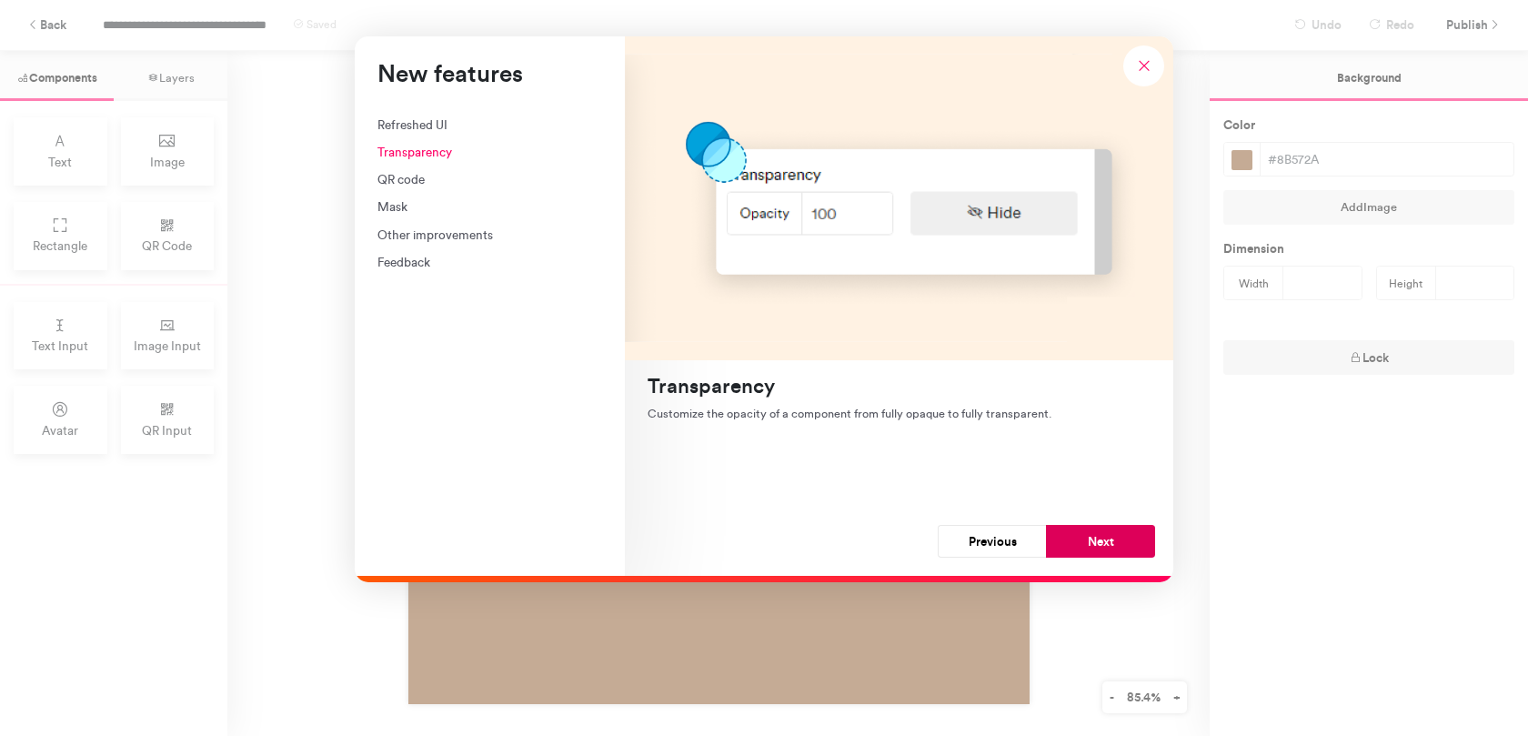
click at [1054, 528] on button "Next" at bounding box center [1100, 541] width 109 height 33
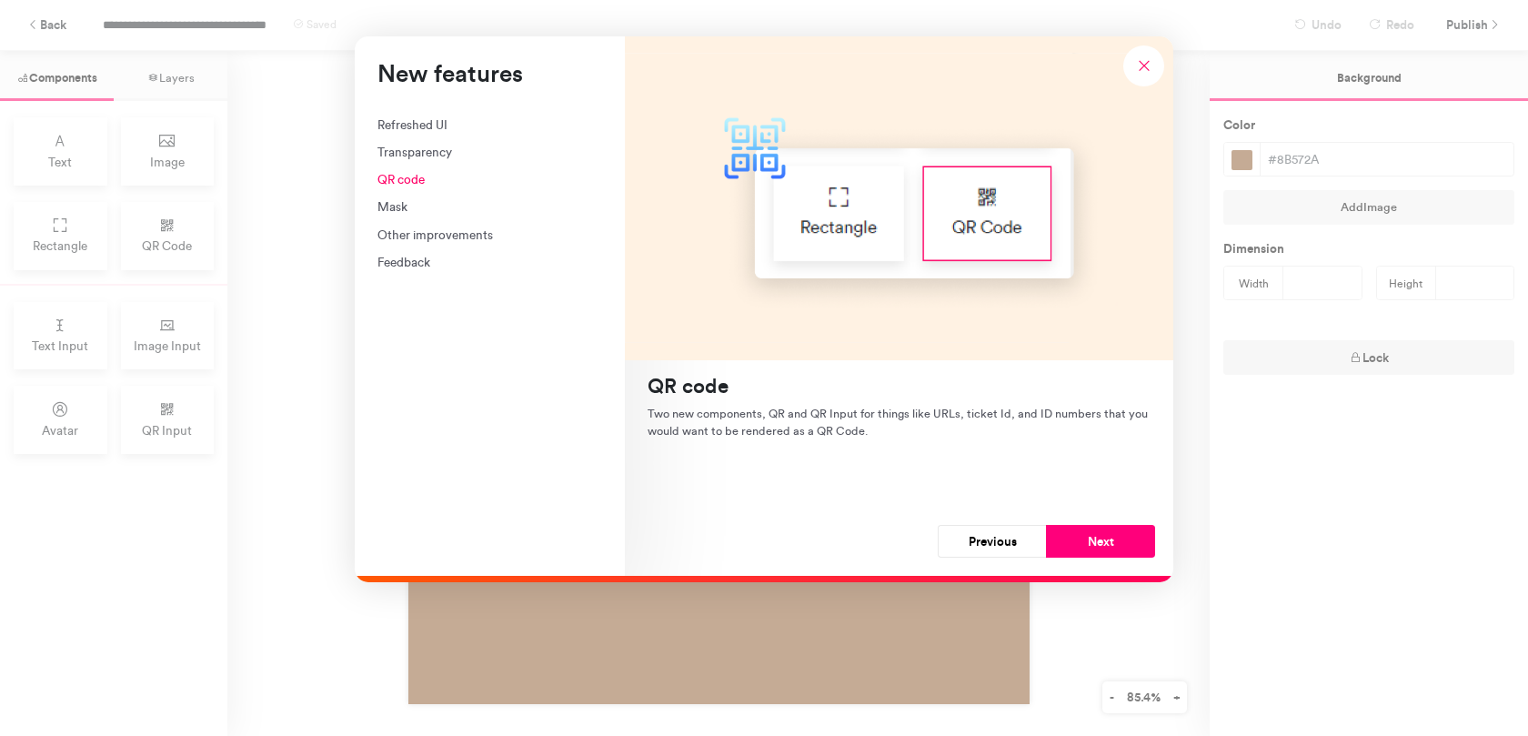
click at [1054, 528] on button "Next" at bounding box center [1100, 541] width 109 height 33
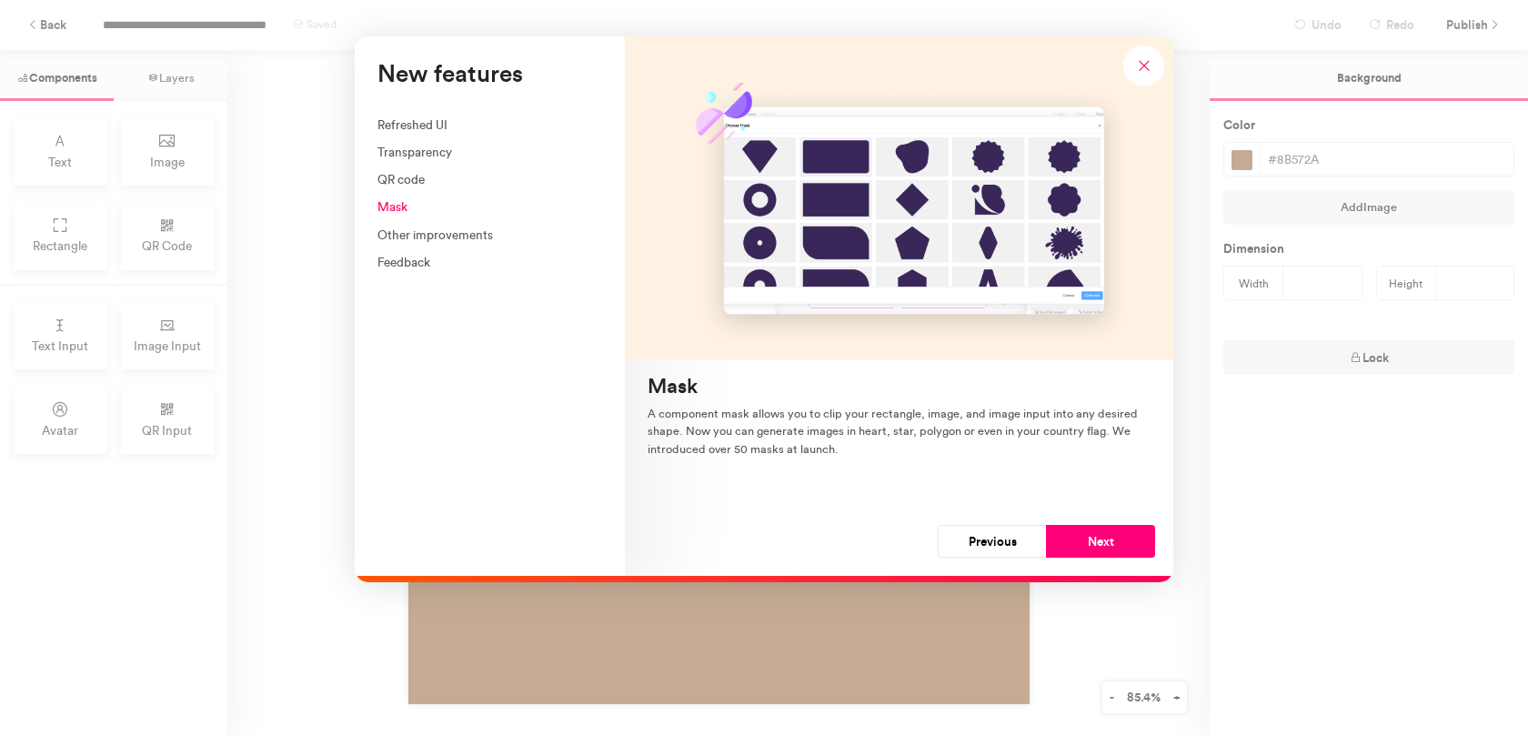
click at [1054, 528] on button "Next" at bounding box center [1100, 541] width 109 height 33
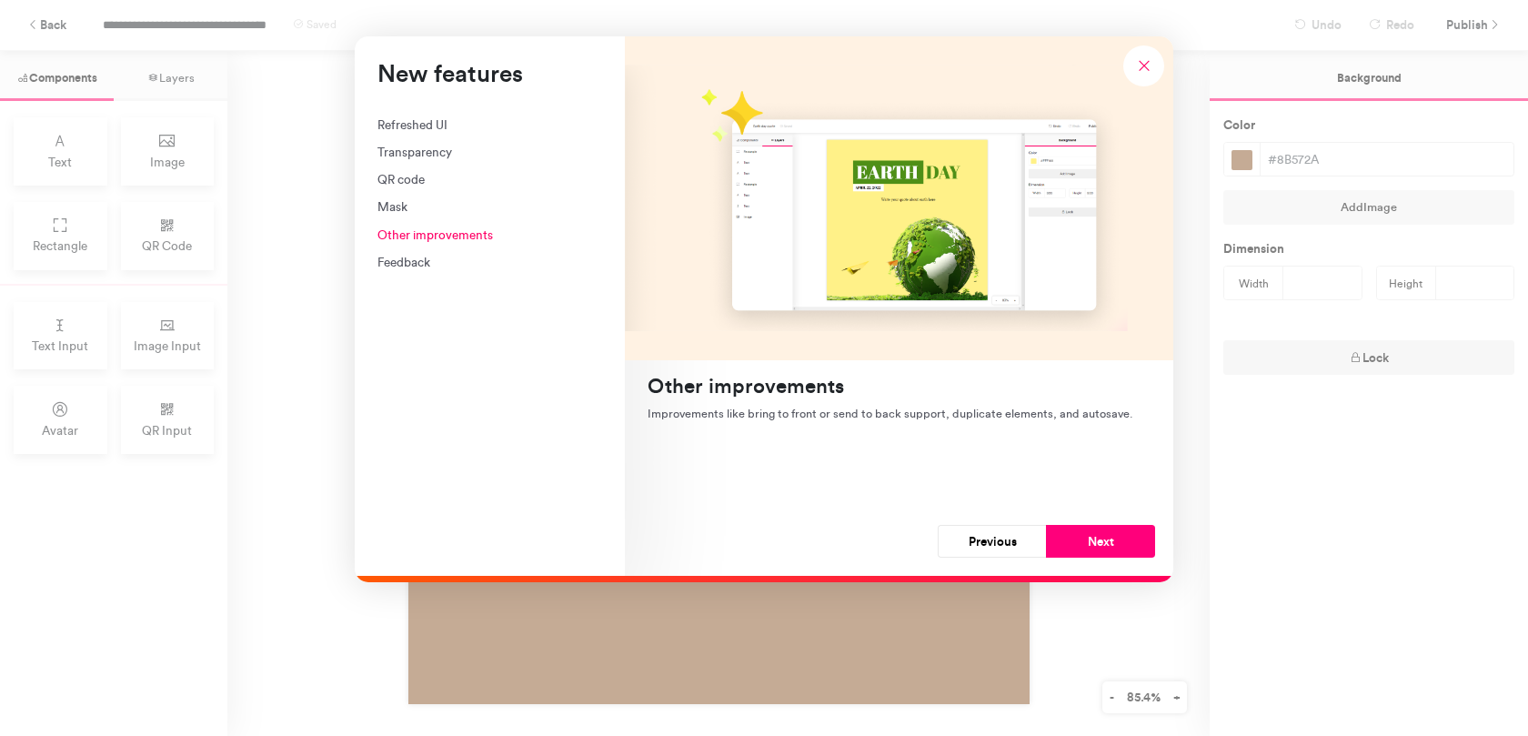
click at [1054, 528] on button "Next" at bounding box center [1100, 541] width 109 height 33
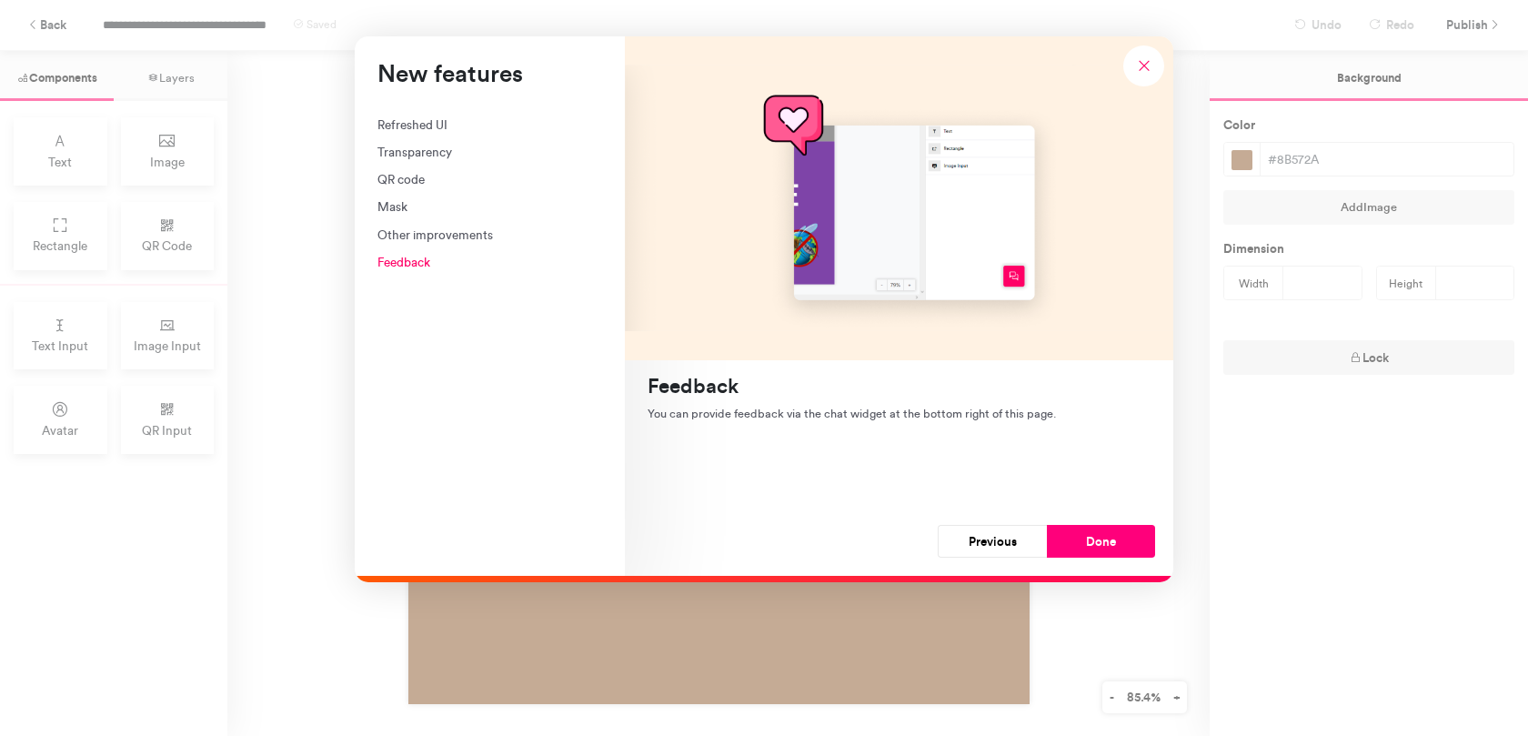
click at [1009, 539] on button "Previous" at bounding box center [992, 541] width 109 height 33
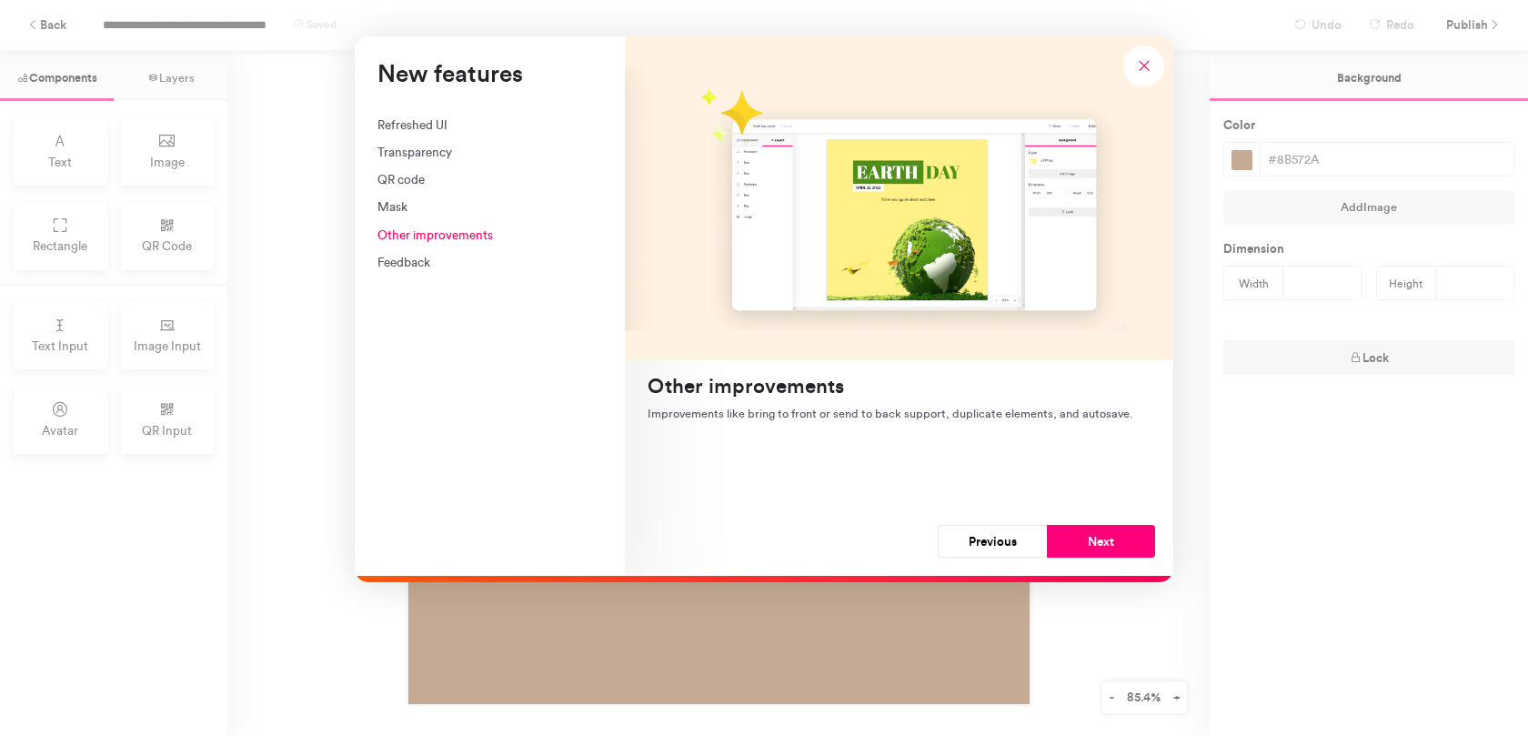
click at [1009, 539] on button "Previous" at bounding box center [992, 541] width 109 height 33
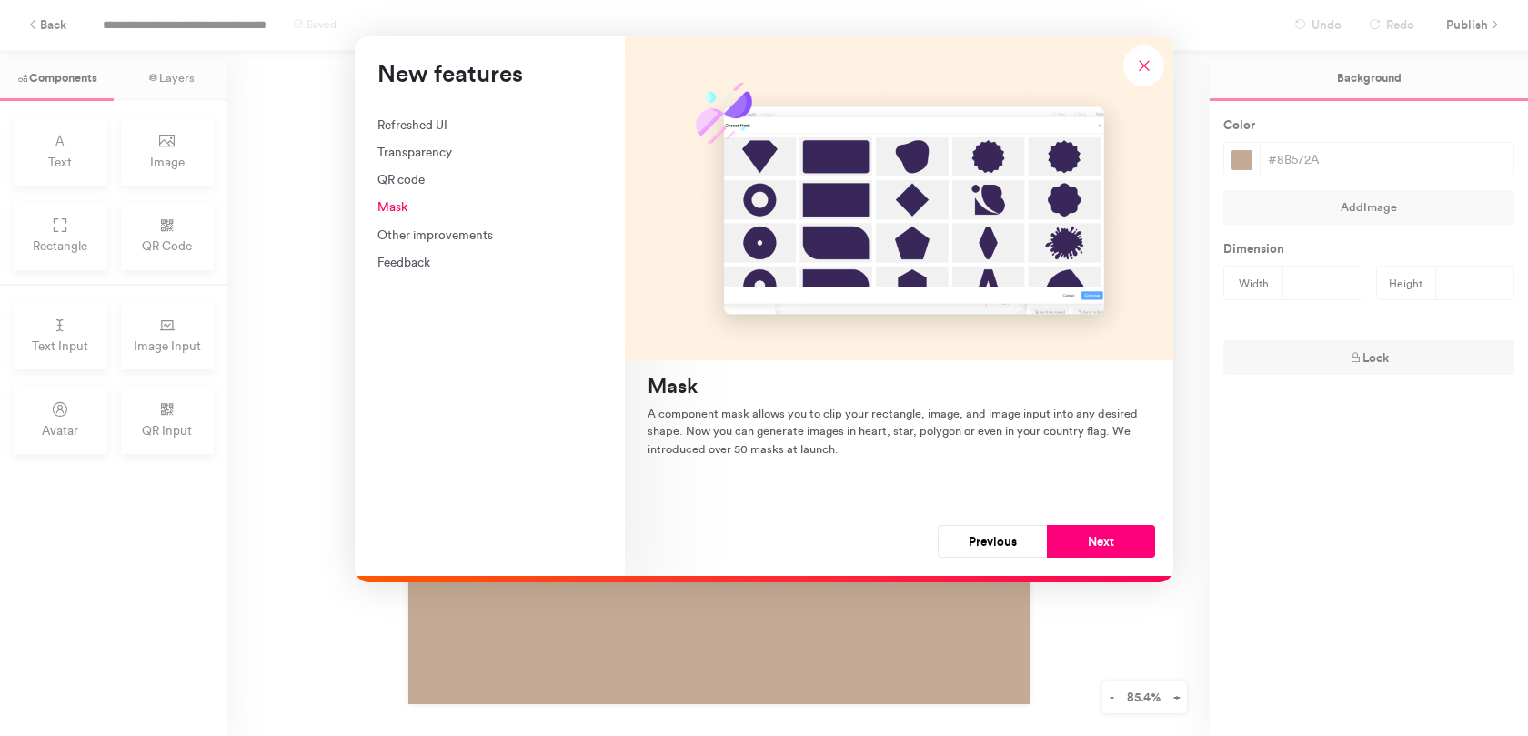
click at [1009, 539] on button "Previous" at bounding box center [992, 541] width 109 height 33
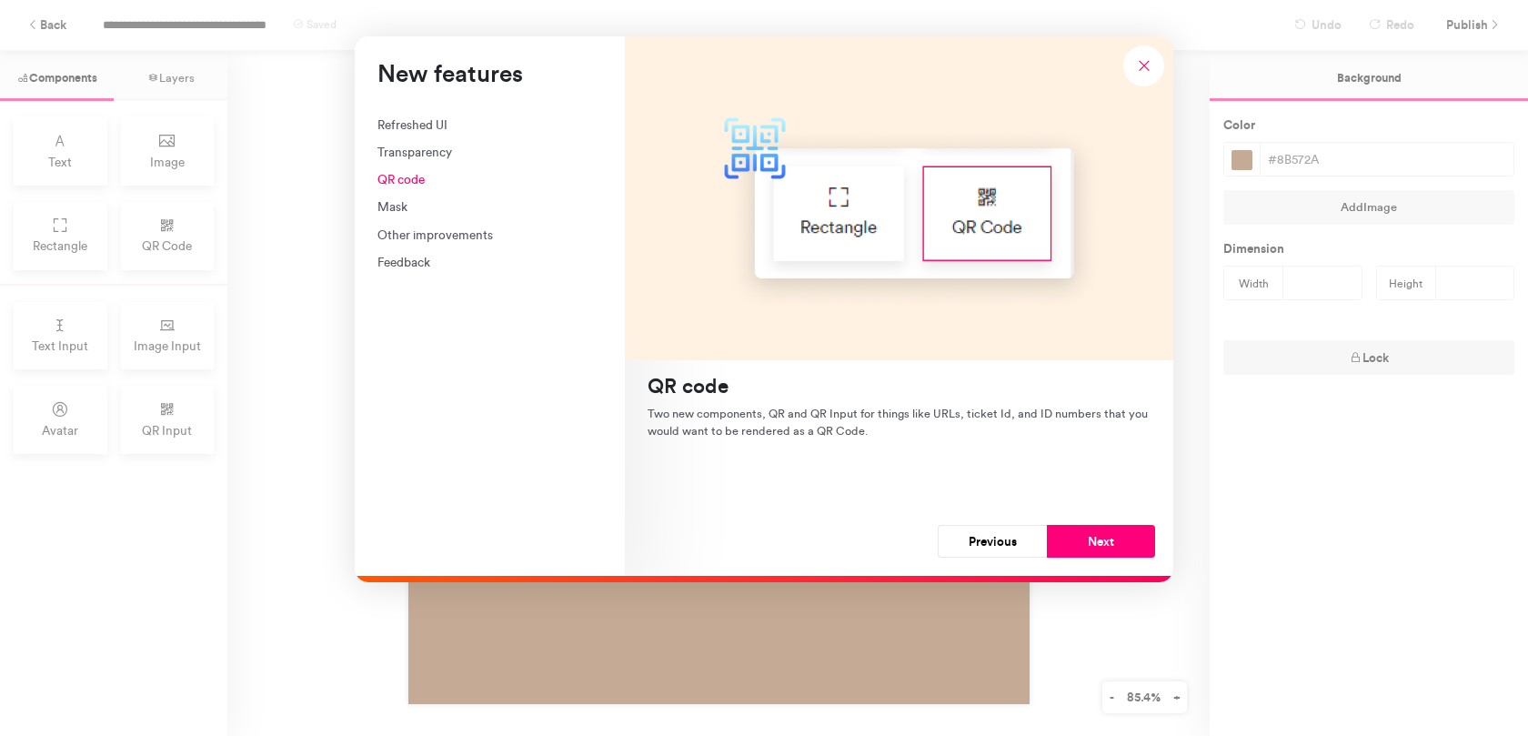
click at [1009, 539] on button "Previous" at bounding box center [992, 541] width 109 height 33
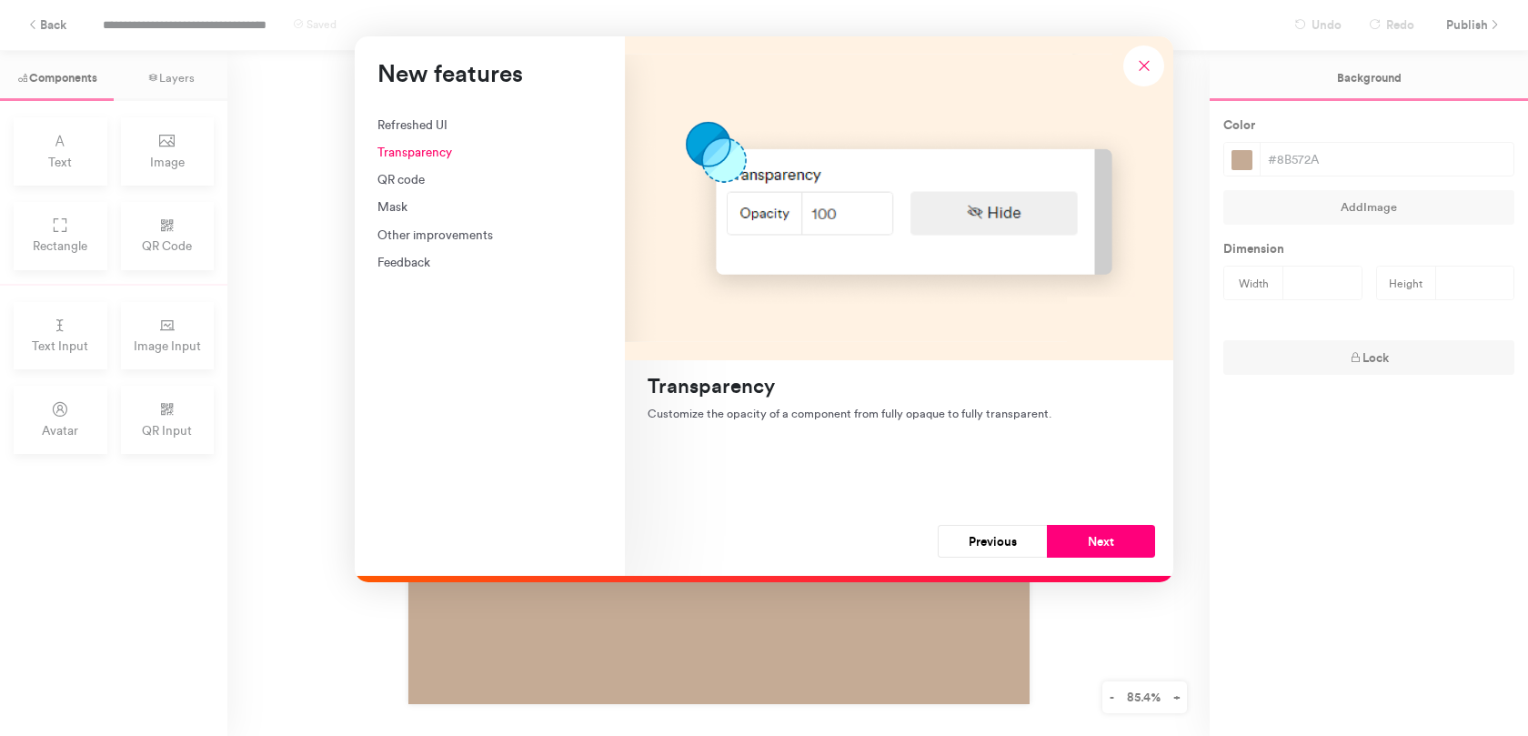
click at [1009, 539] on button "Previous" at bounding box center [992, 541] width 109 height 33
